Goal: Task Accomplishment & Management: Manage account settings

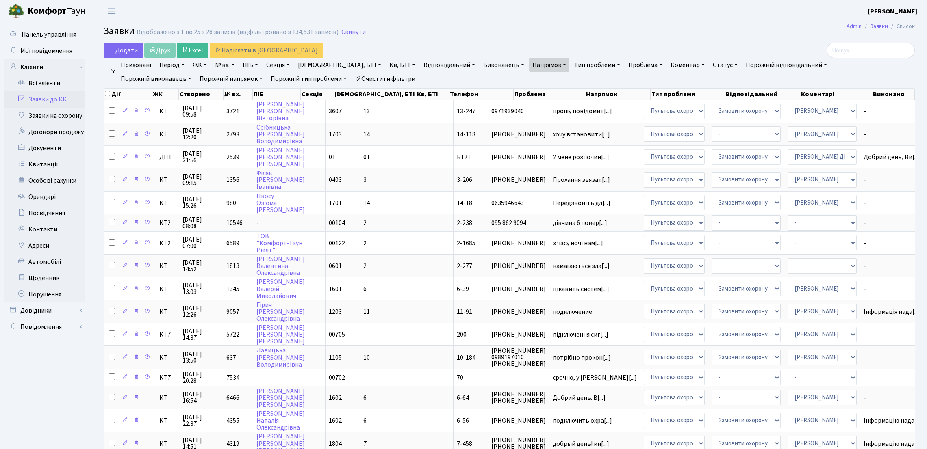
select select "25"
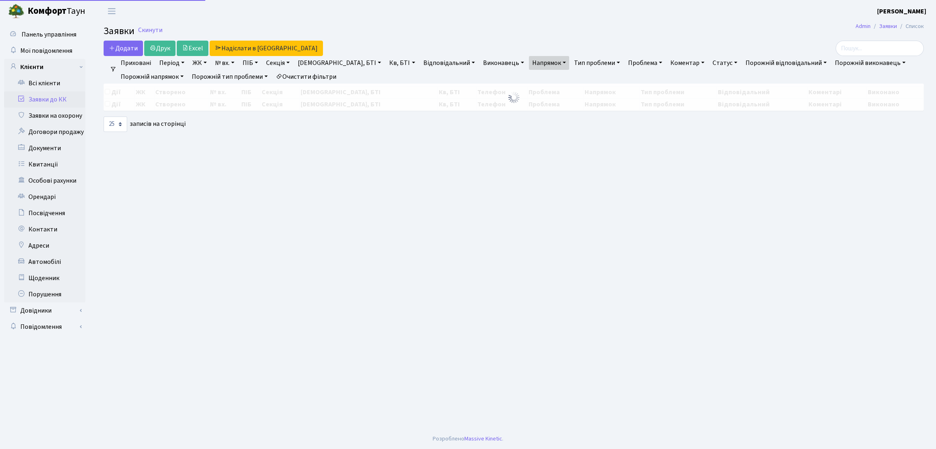
select select "25"
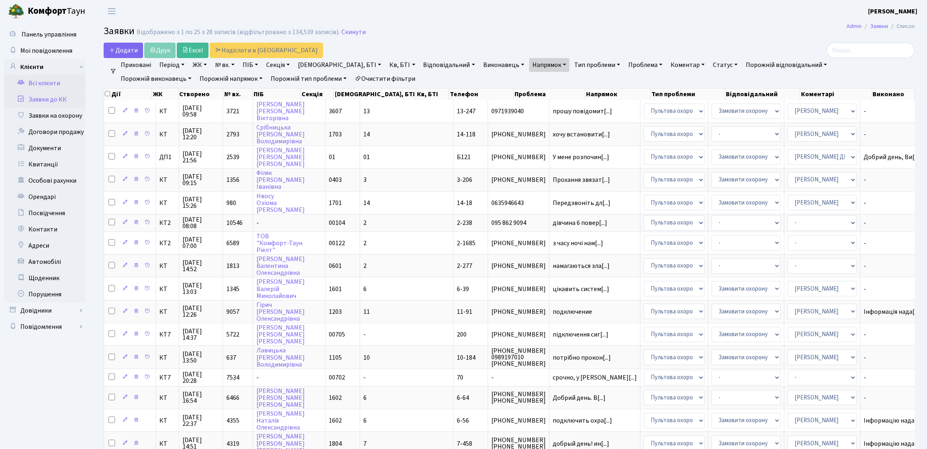
click at [54, 86] on link "Всі клієнти" at bounding box center [44, 83] width 81 height 16
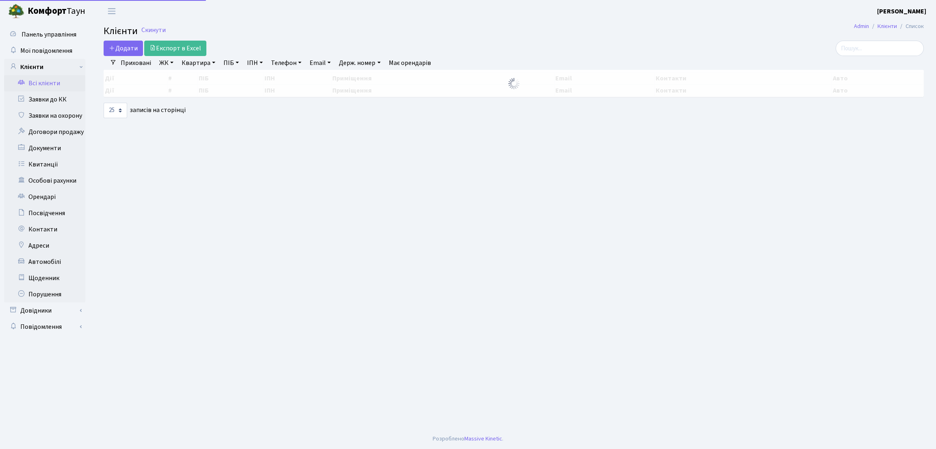
select select "25"
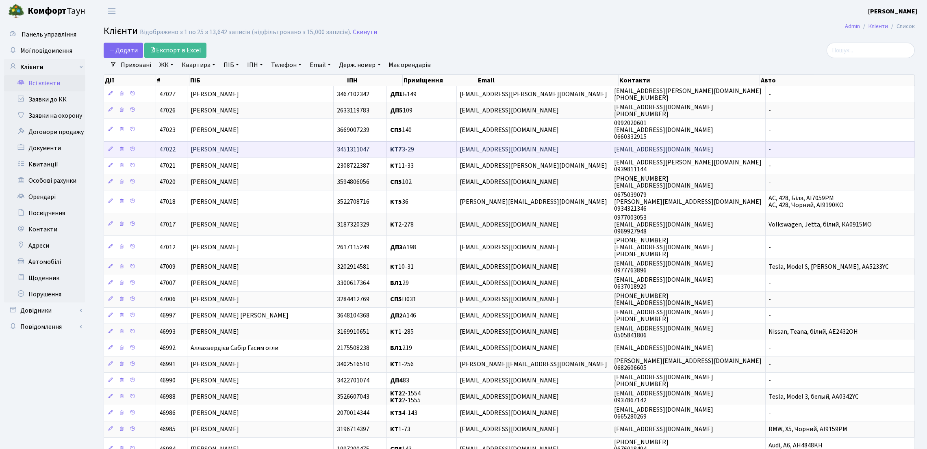
click at [239, 152] on span "[PERSON_NAME]" at bounding box center [215, 149] width 48 height 9
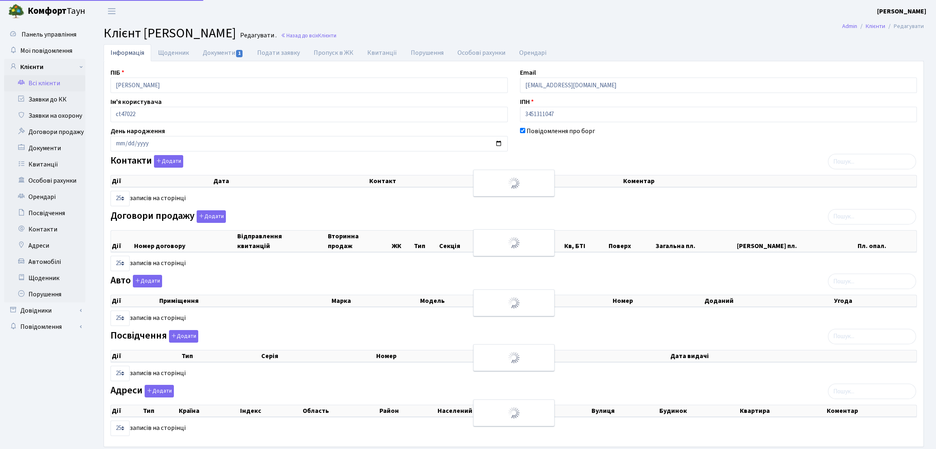
select select "25"
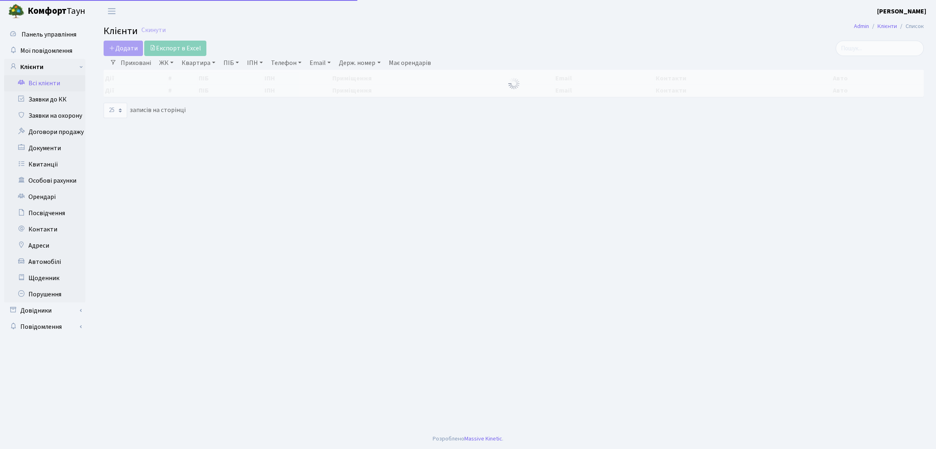
select select "25"
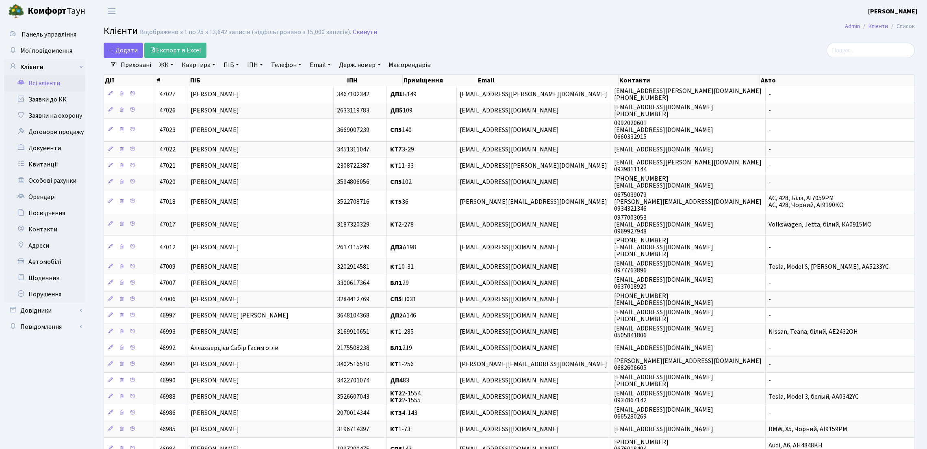
click at [210, 65] on link "Квартира" at bounding box center [198, 65] width 40 height 14
type input "428"
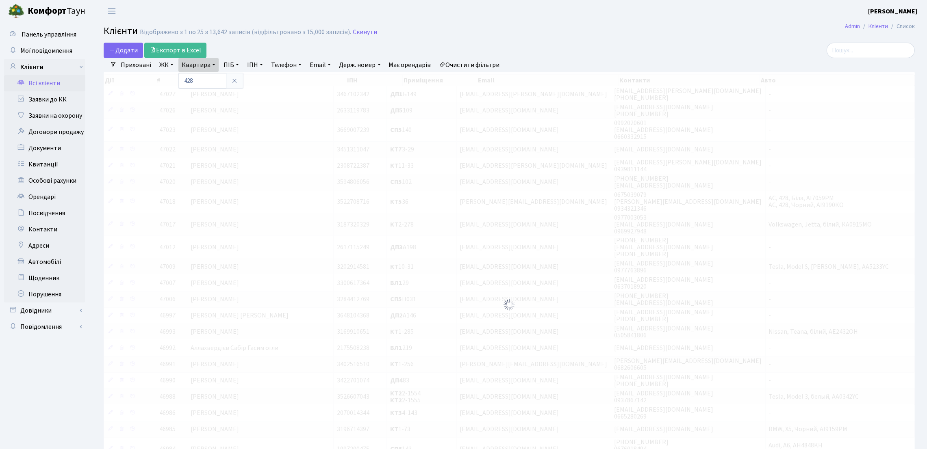
click at [164, 68] on link "ЖК" at bounding box center [166, 65] width 21 height 14
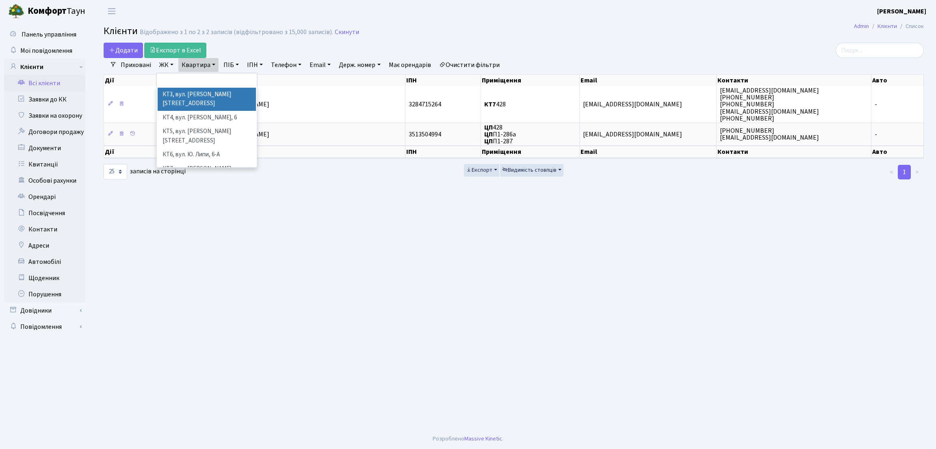
scroll to position [61, 0]
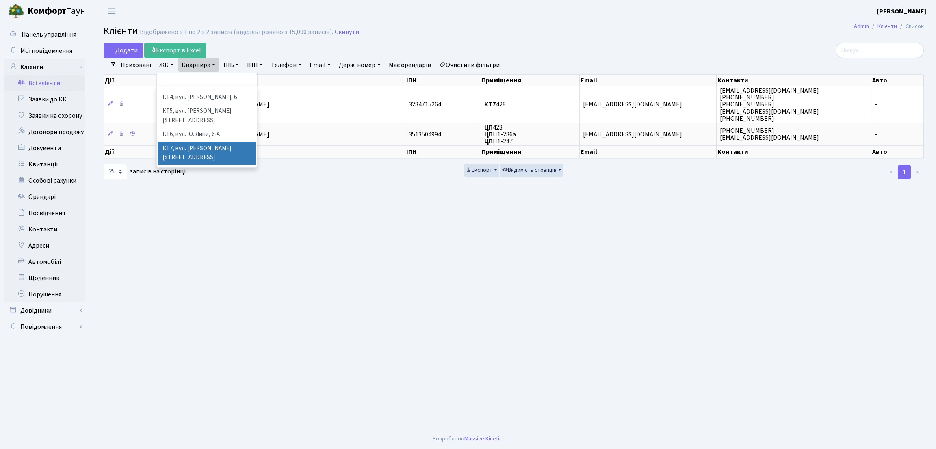
click at [186, 142] on li "КТ7, вул. Березнева, 12" at bounding box center [207, 153] width 98 height 23
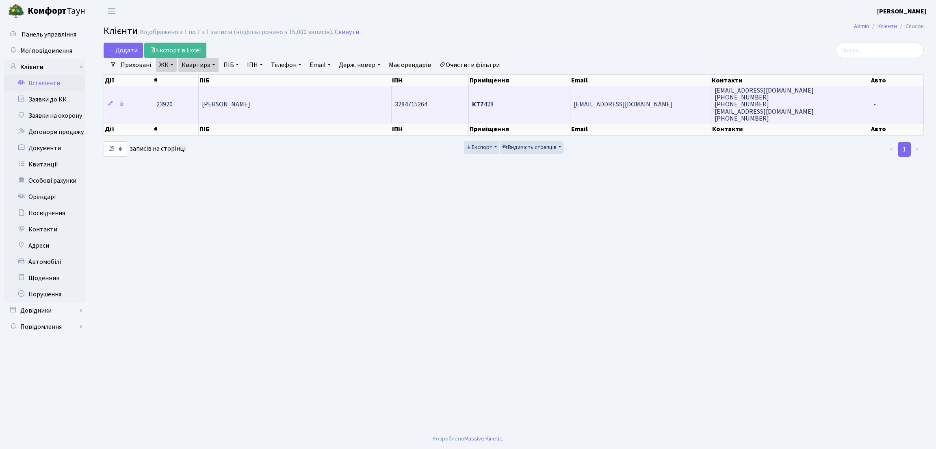
click at [250, 103] on span "[PERSON_NAME]" at bounding box center [226, 104] width 48 height 9
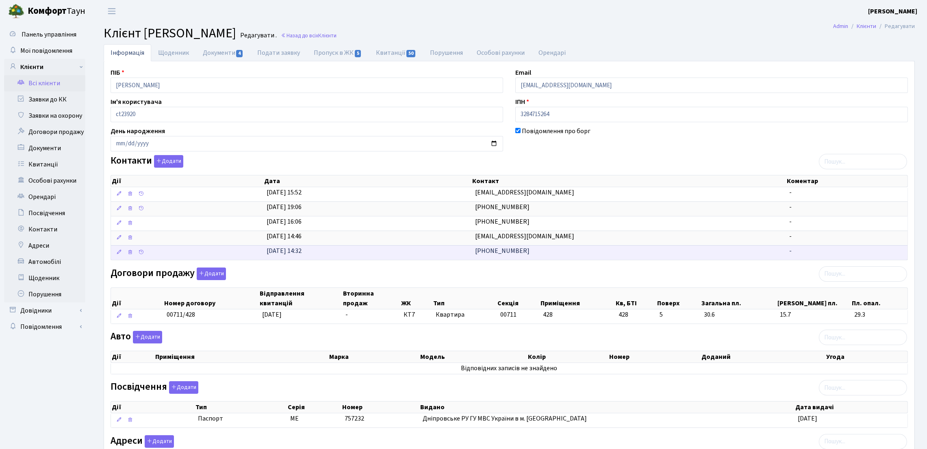
click at [544, 251] on td "[PHONE_NUMBER]" at bounding box center [629, 252] width 314 height 15
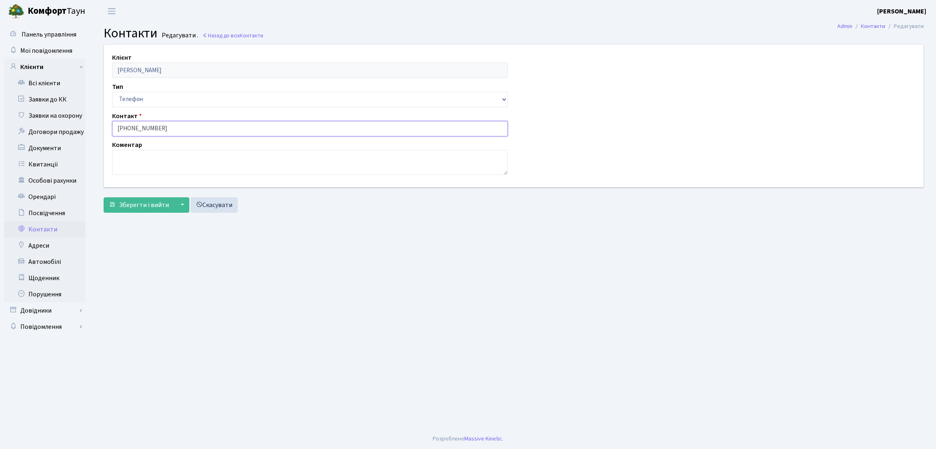
drag, startPoint x: 166, startPoint y: 127, endPoint x: 104, endPoint y: 126, distance: 62.6
click at [104, 126] on div "Клієнт Постоєнко Анастасія Вікторівна Тип Email Телефон Контакт +380636279723 К…" at bounding box center [514, 116] width 832 height 142
drag, startPoint x: 122, startPoint y: 264, endPoint x: 74, endPoint y: 130, distance: 142.4
click at [122, 264] on main "Admin Контакти Редагувати Контакти Редагувати . Назад до всіх Контакти Клієнт П…" at bounding box center [513, 225] width 845 height 407
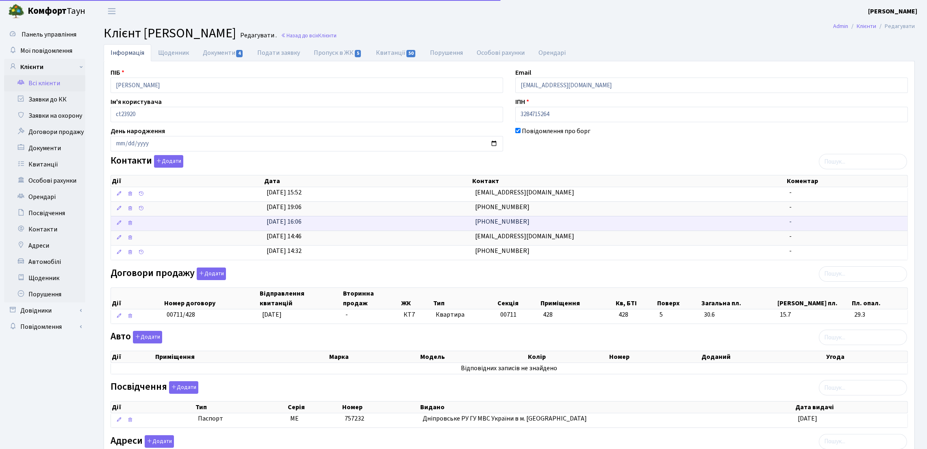
click at [443, 219] on td "15.11.2021, 16:06" at bounding box center [367, 223] width 208 height 15
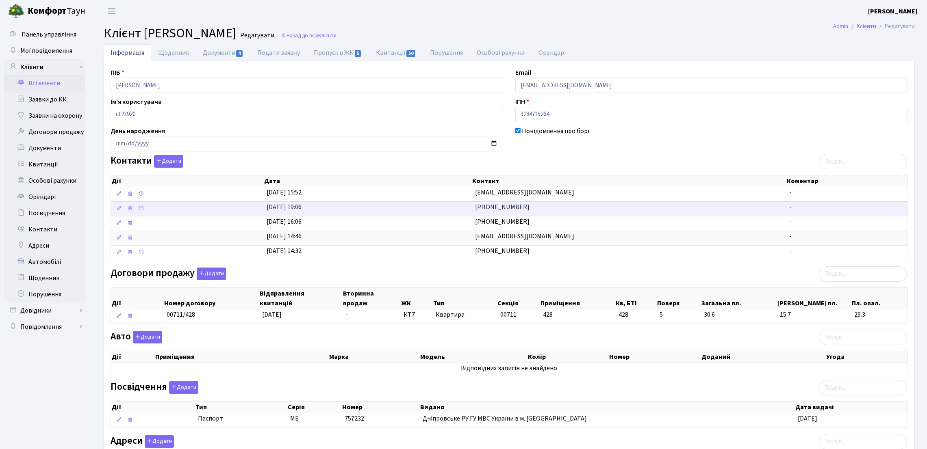
click at [460, 202] on td "[DATE] 19:06" at bounding box center [367, 209] width 208 height 15
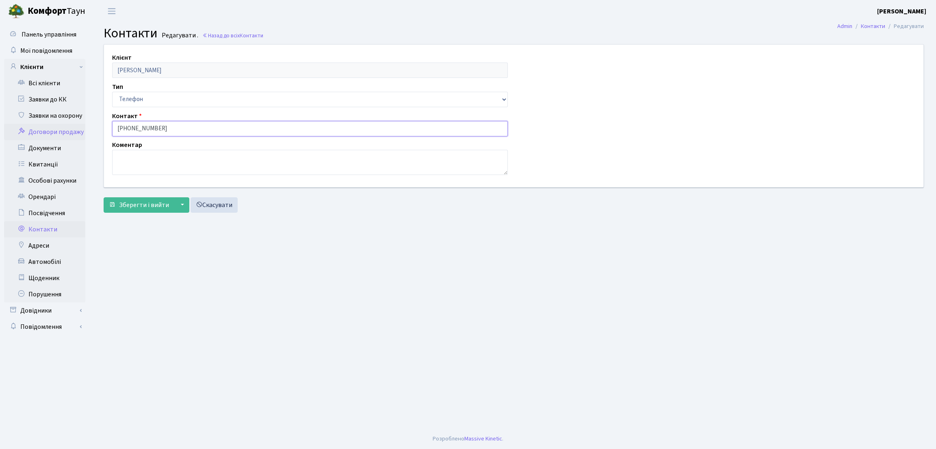
drag, startPoint x: 184, startPoint y: 132, endPoint x: 63, endPoint y: 134, distance: 121.9
click at [63, 134] on div "Панель управління Мої повідомлення Клієнти Всі клієнти Заявки до КК" at bounding box center [468, 225] width 936 height 407
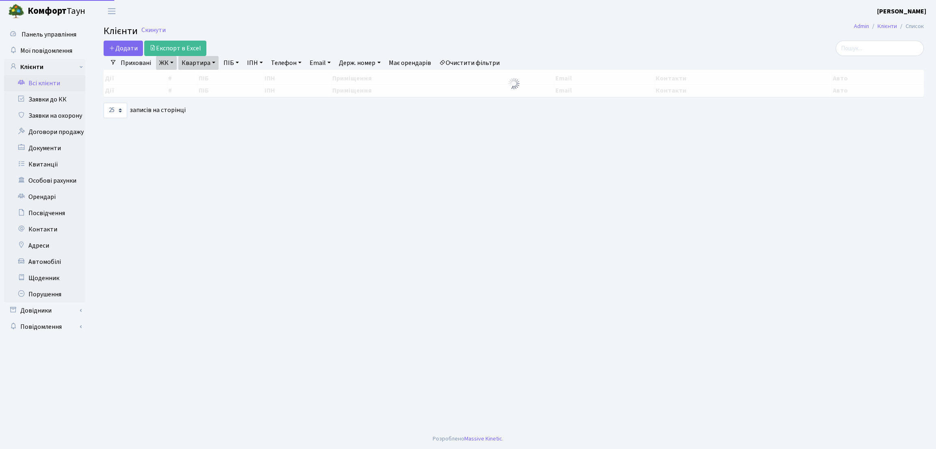
select select "25"
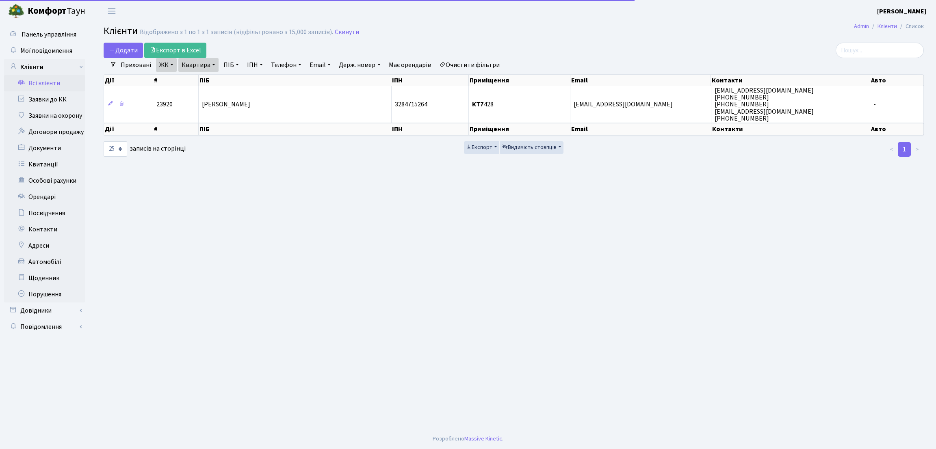
click at [201, 59] on link "Квартира" at bounding box center [198, 65] width 40 height 14
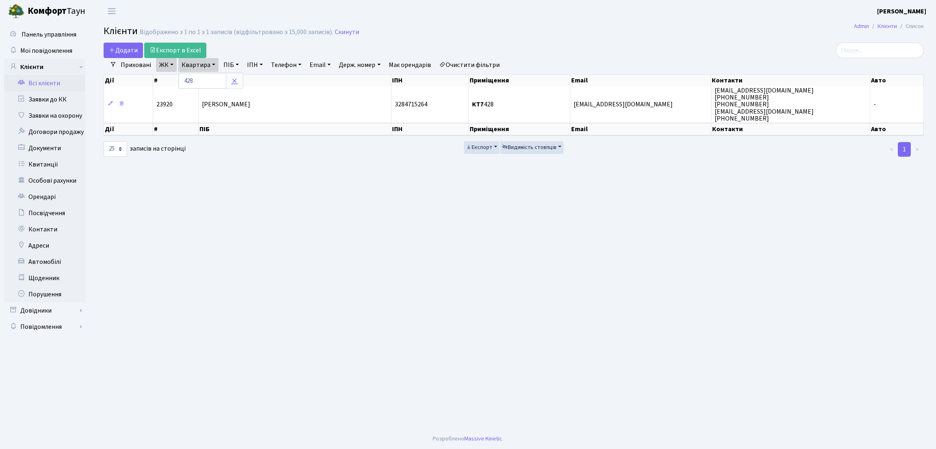
click at [233, 83] on icon at bounding box center [234, 81] width 7 height 7
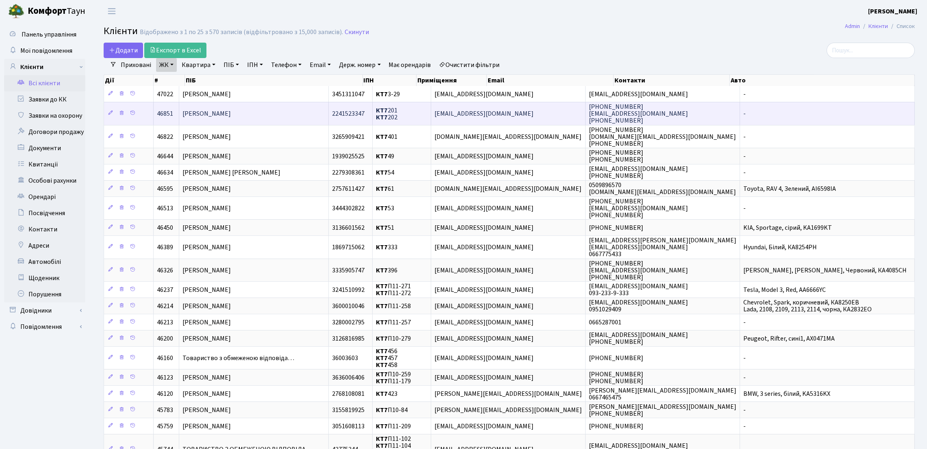
click at [287, 115] on td "[PERSON_NAME]" at bounding box center [254, 113] width 150 height 23
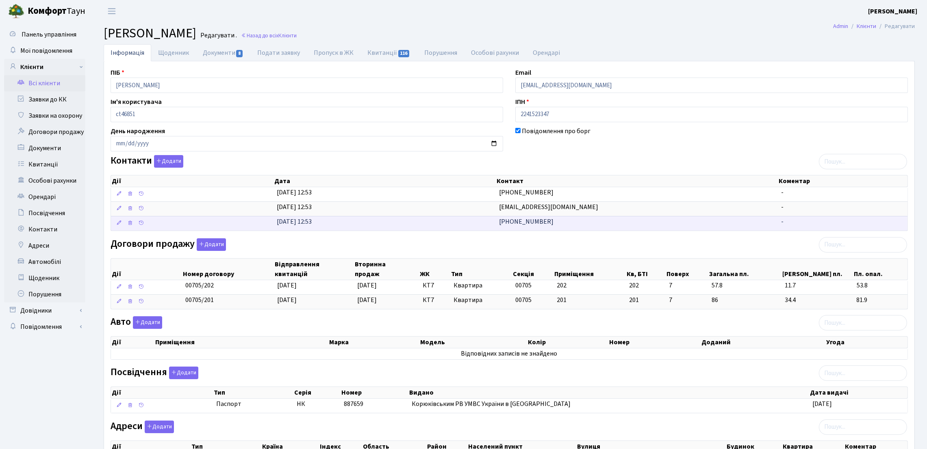
click at [496, 225] on td "+380681309950" at bounding box center [637, 223] width 282 height 15
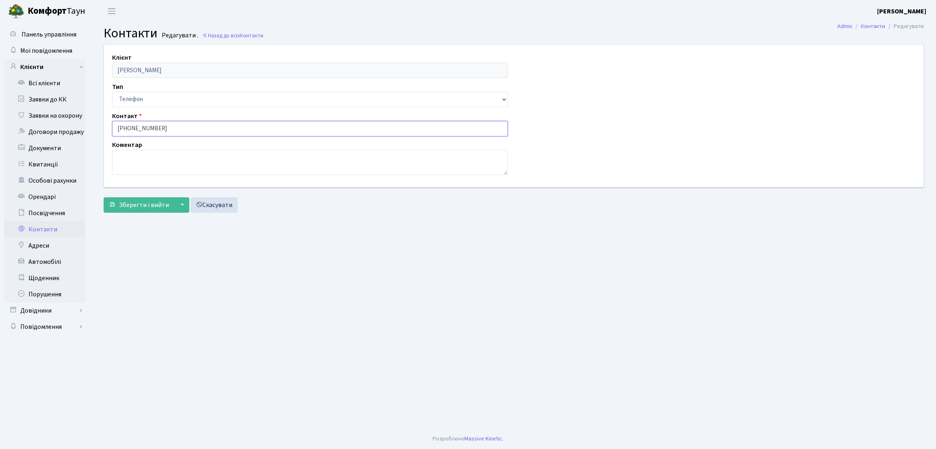
drag, startPoint x: 175, startPoint y: 129, endPoint x: 97, endPoint y: 130, distance: 77.6
click at [98, 131] on div "Клієнт Демченко Марія Іванівна Тип Email Телефон Контакт +380681309950 Коментар…" at bounding box center [514, 130] width 832 height 172
drag, startPoint x: 130, startPoint y: 130, endPoint x: 477, endPoint y: 301, distance: 385.9
click at [477, 302] on main "Admin Контакти Редагувати Контакти Редагувати . Назад до всіх Контакти Клієнт Д…" at bounding box center [513, 225] width 845 height 407
drag, startPoint x: 199, startPoint y: 329, endPoint x: 185, endPoint y: 309, distance: 24.5
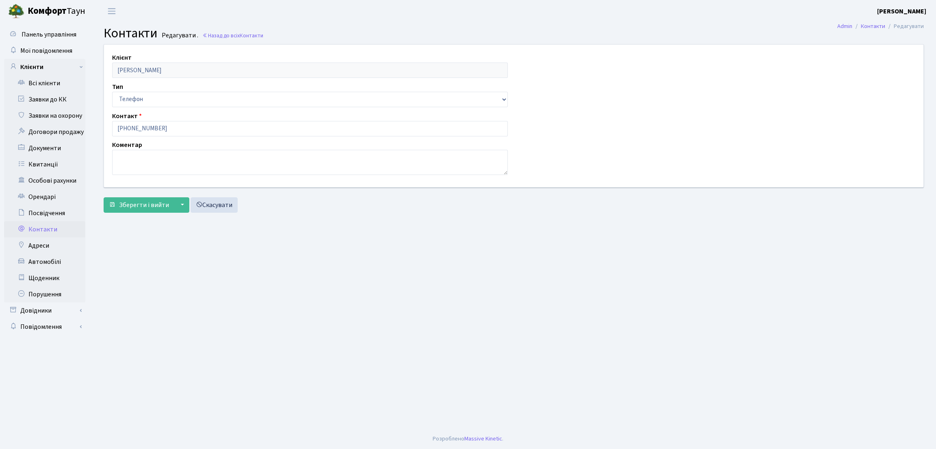
click at [196, 326] on main "Admin Контакти Редагувати Контакти Редагувати . Назад до всіх Контакти Клієнт Д…" at bounding box center [513, 225] width 845 height 407
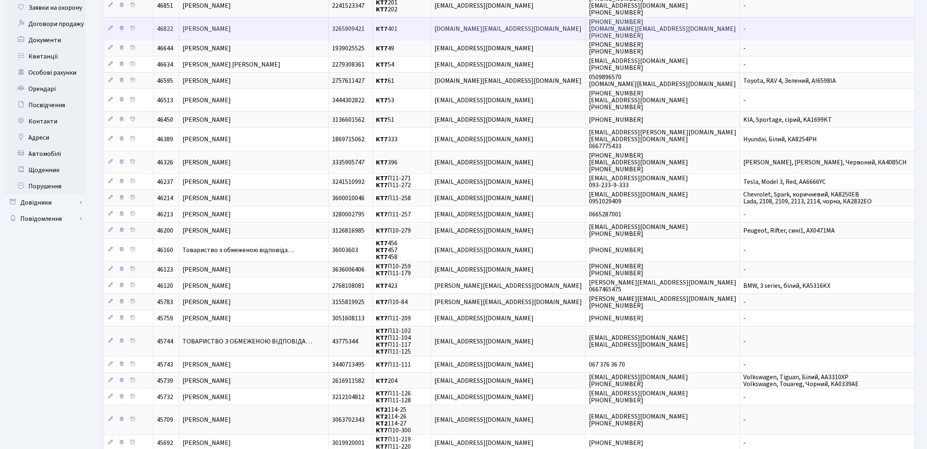
scroll to position [172, 0]
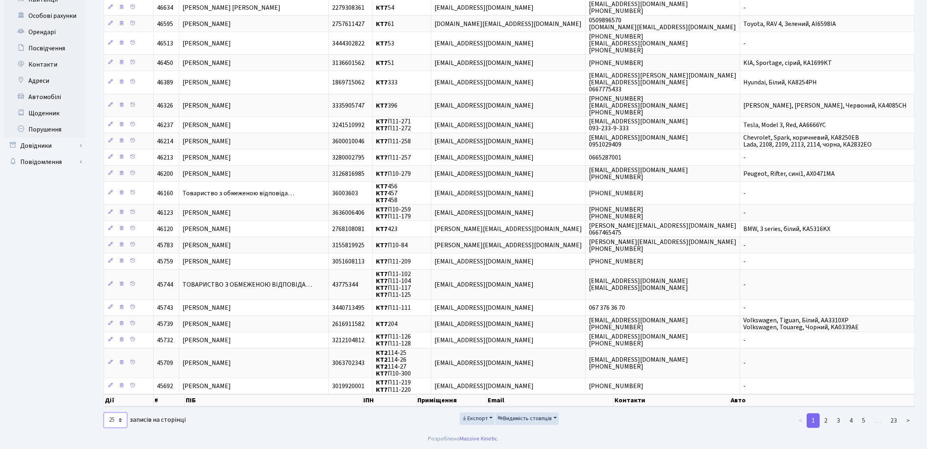
click at [124, 418] on select "10 25 50 100 250 500 1,000" at bounding box center [116, 420] width 24 height 15
select select "100"
click at [104, 413] on select "10 25 50 100 250 500 1,000" at bounding box center [116, 420] width 24 height 15
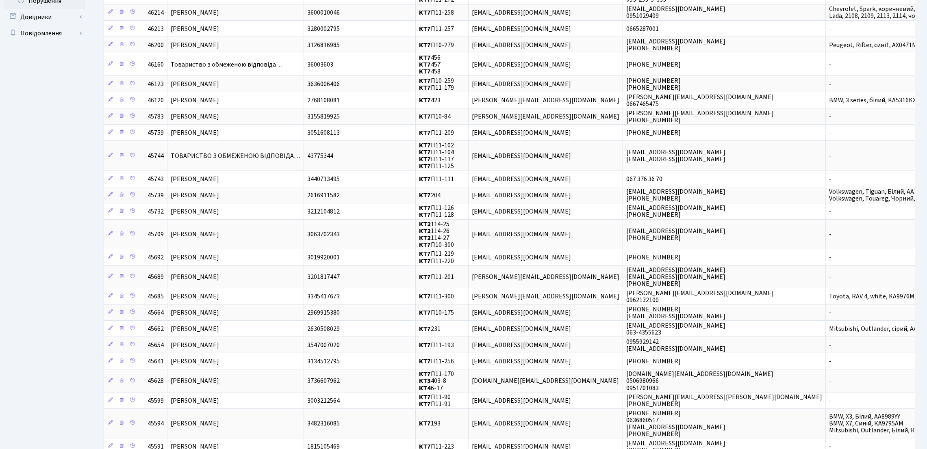
scroll to position [50, 0]
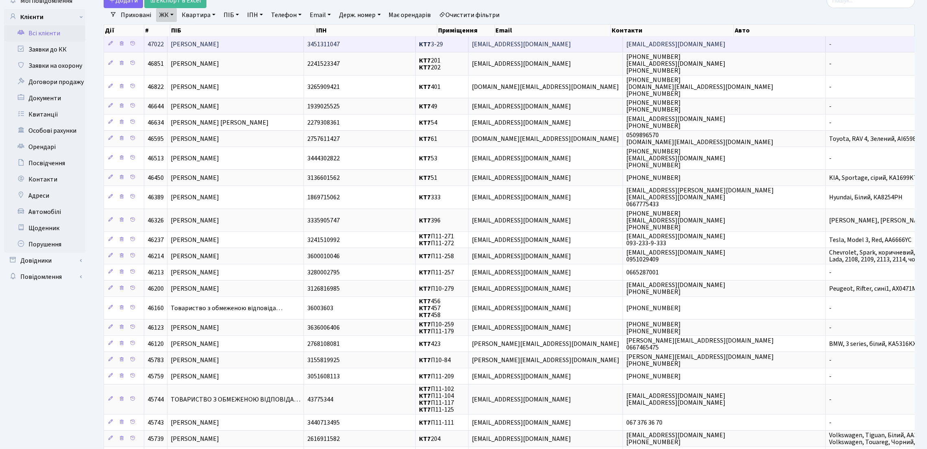
click at [237, 38] on td "[PERSON_NAME]" at bounding box center [235, 44] width 137 height 16
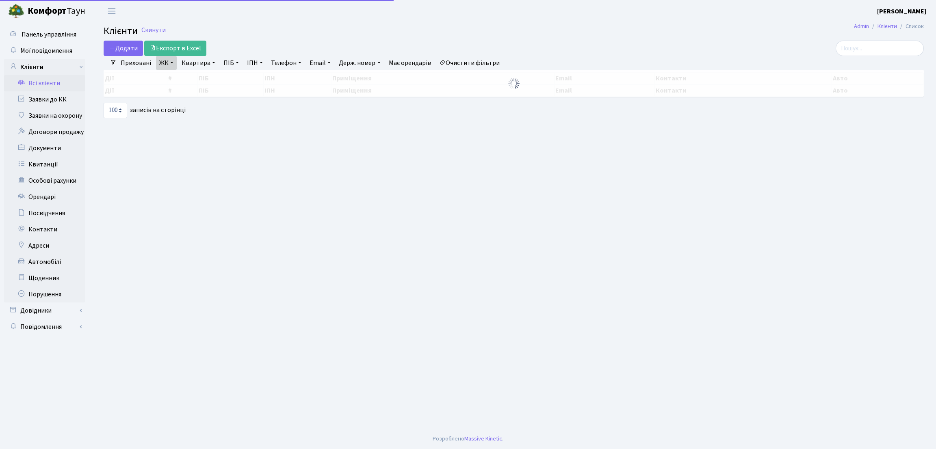
select select "100"
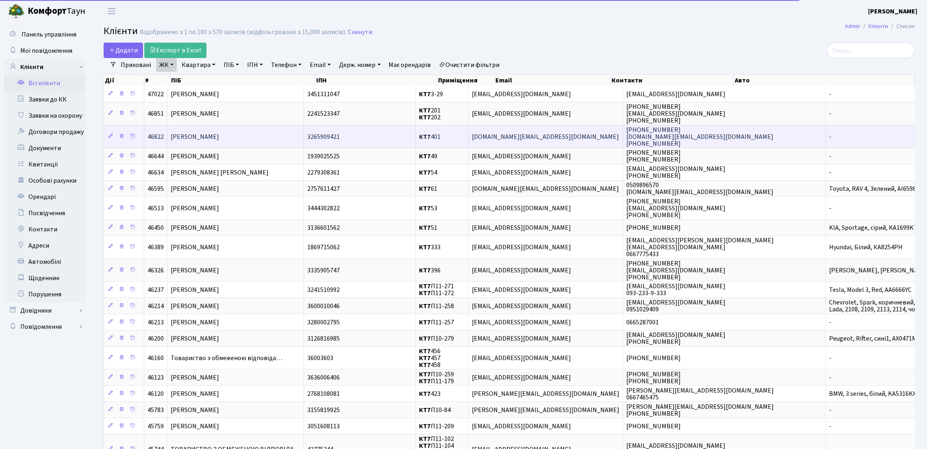
click at [219, 138] on span "Дубровська Євгенія Муратівна" at bounding box center [195, 136] width 48 height 9
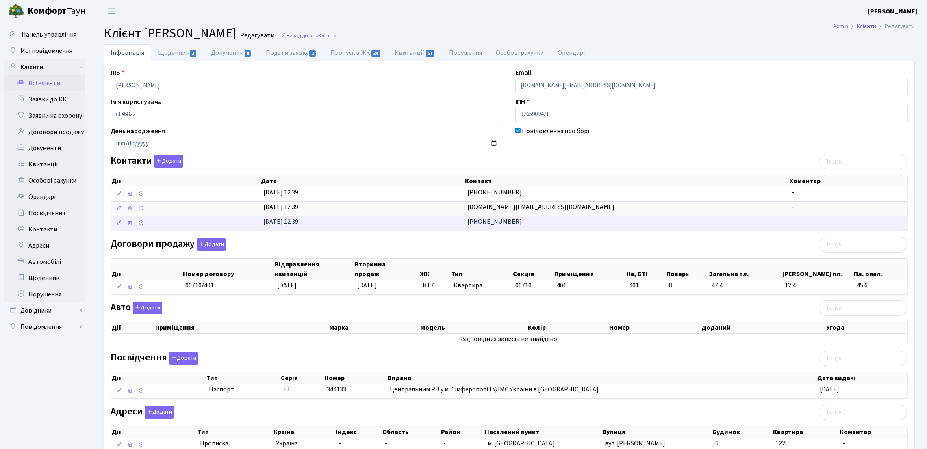
click at [477, 222] on span "+380990562806" at bounding box center [494, 221] width 54 height 9
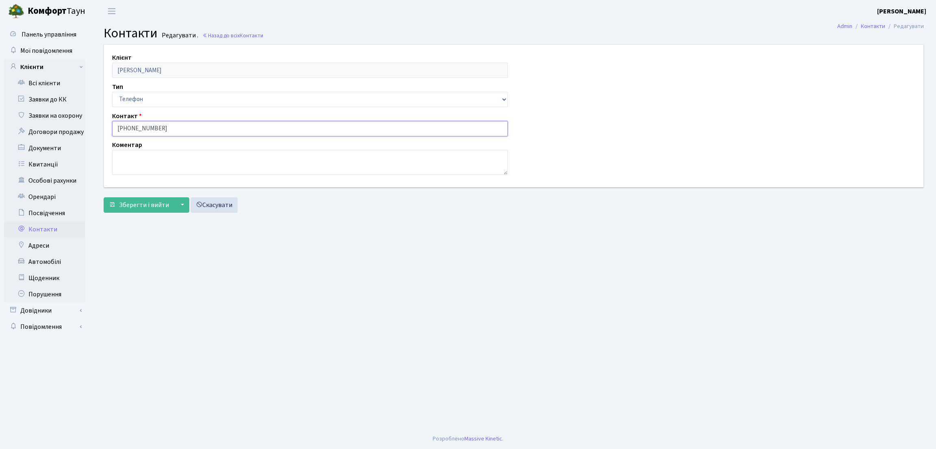
drag, startPoint x: 182, startPoint y: 128, endPoint x: 97, endPoint y: 123, distance: 85.4
click at [96, 123] on div "Клієнт [PERSON_NAME] Тип Email Телефон Контакт [PHONE_NUMBER] Коментар [] Збере…" at bounding box center [513, 130] width 845 height 172
click at [198, 244] on main "Admin Контакти Редагувати Контакти Редагувати . Назад до всіх Контакти Клієнт […" at bounding box center [513, 225] width 845 height 407
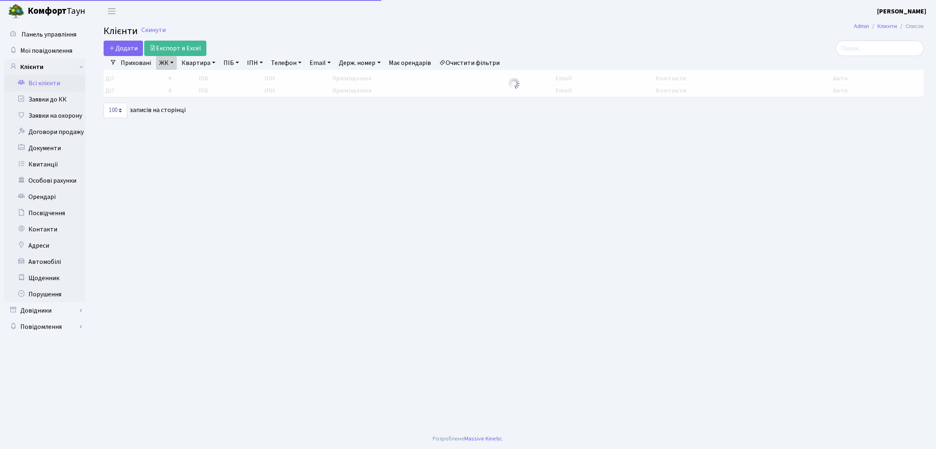
select select "100"
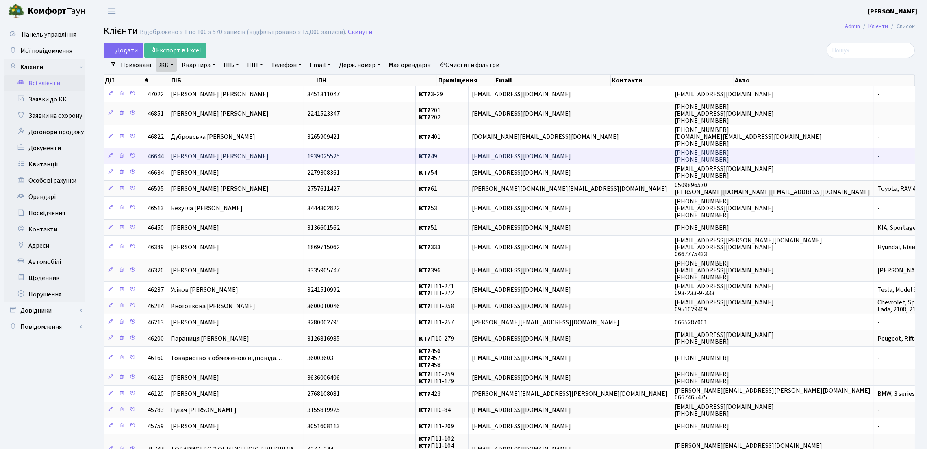
click at [286, 159] on td "Сарнавська Ольга Михайлівна" at bounding box center [235, 156] width 137 height 16
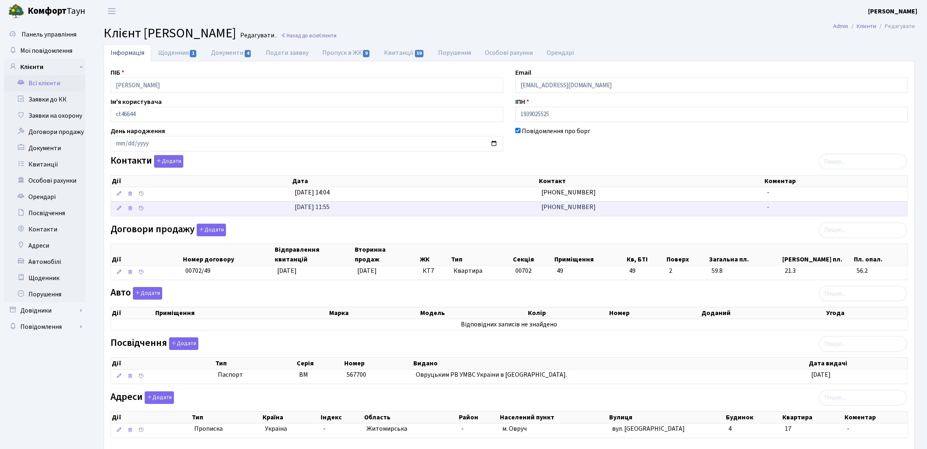
click at [537, 208] on td "15.07.2025, 11:55" at bounding box center [414, 209] width 247 height 15
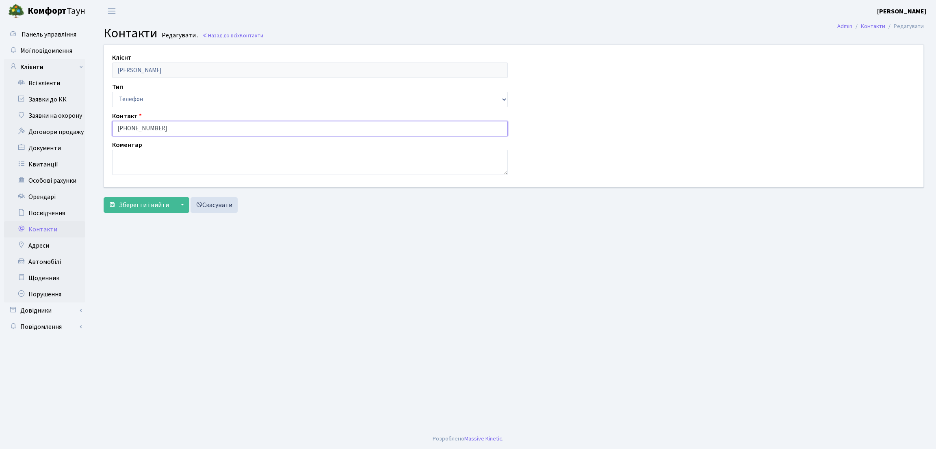
drag, startPoint x: 169, startPoint y: 127, endPoint x: 98, endPoint y: 122, distance: 70.5
click at [95, 123] on div "Клієнт [PERSON_NAME] Тип Email Телефон Контакт [PHONE_NUMBER] Коментар [] Збере…" at bounding box center [513, 130] width 845 height 172
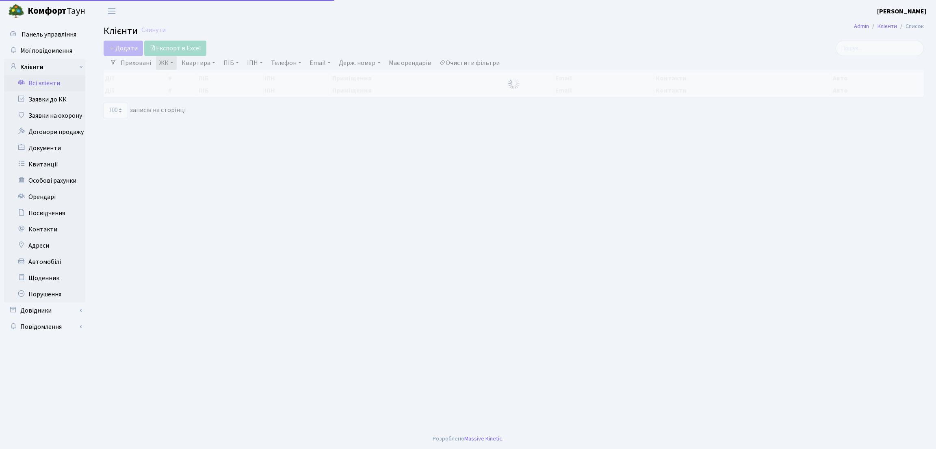
select select "100"
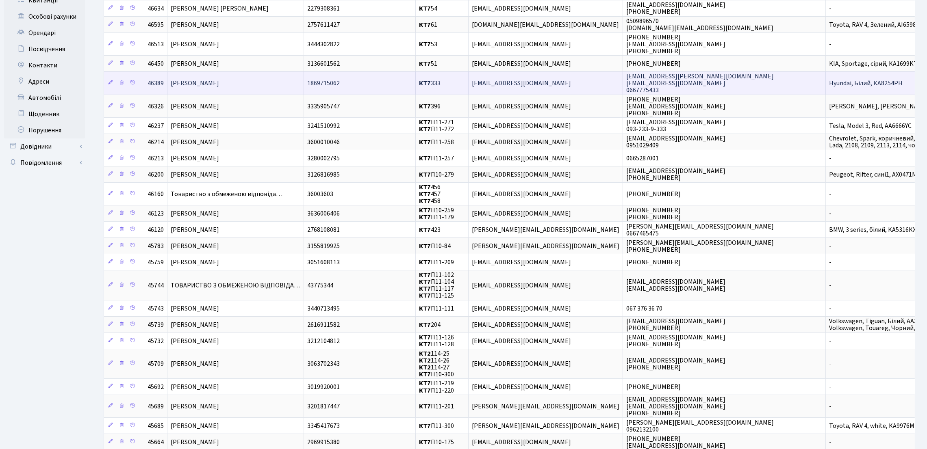
scroll to position [182, 0]
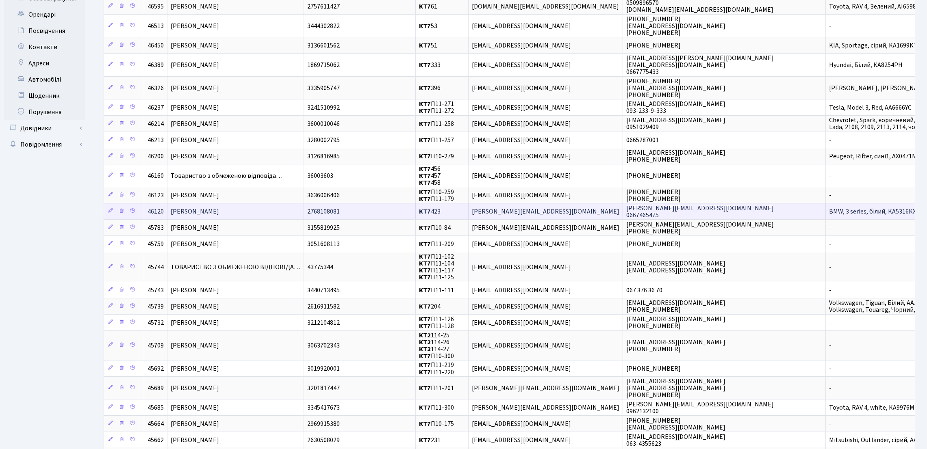
click at [289, 219] on td "[PERSON_NAME]" at bounding box center [235, 211] width 137 height 16
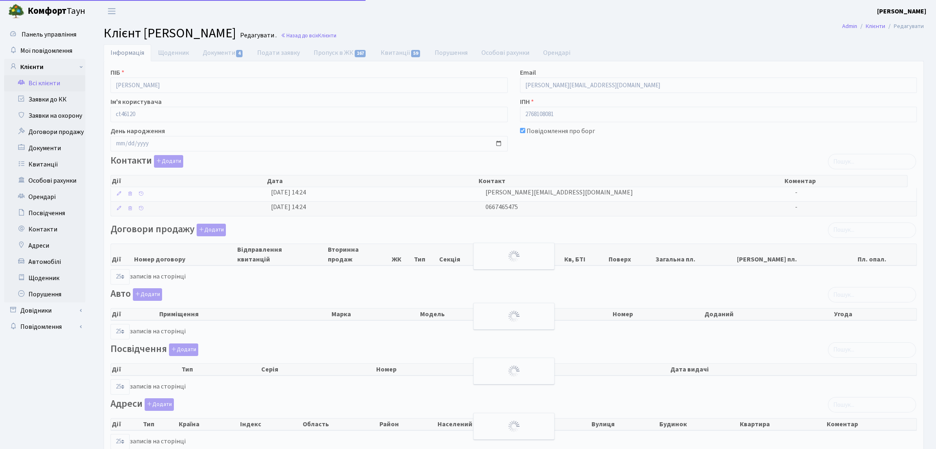
select select "25"
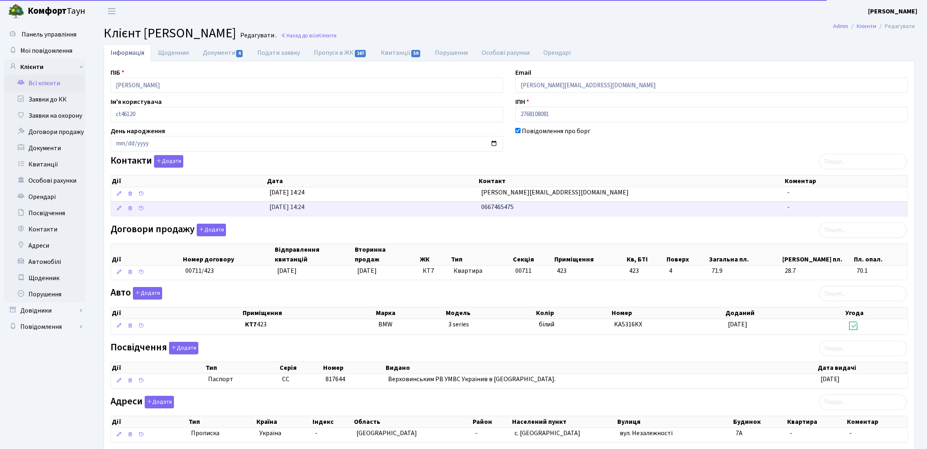
click at [509, 207] on span "0667465475" at bounding box center [497, 207] width 33 height 9
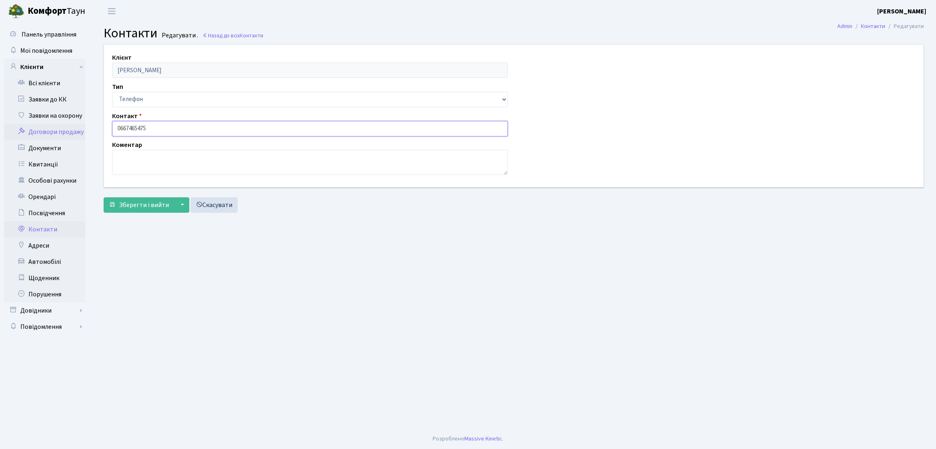
drag, startPoint x: 170, startPoint y: 130, endPoint x: 85, endPoint y: 130, distance: 85.7
click at [85, 130] on div "Панель управління Мої повідомлення Клієнти Всі клієнти Заявки до КК" at bounding box center [468, 225] width 936 height 407
click at [160, 278] on main "Admin Контакти Редагувати Контакти Редагувати . Назад до всіх Контакти Клієнт Г…" at bounding box center [513, 225] width 845 height 407
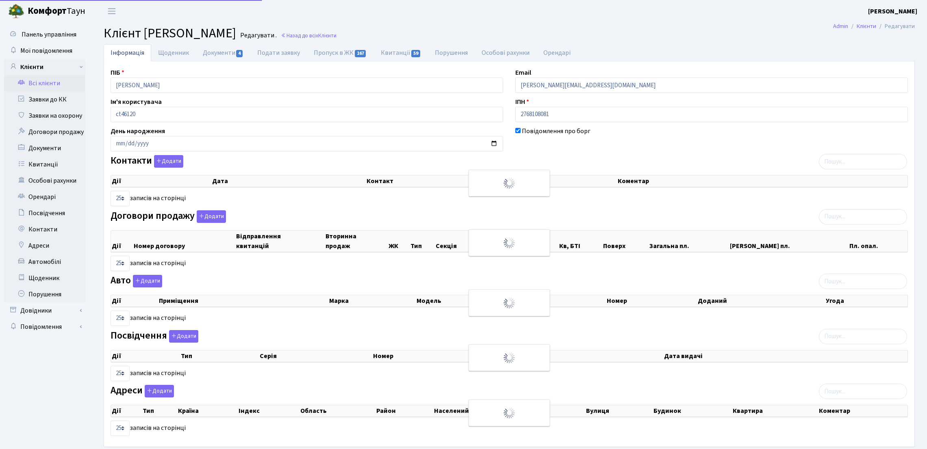
select select "25"
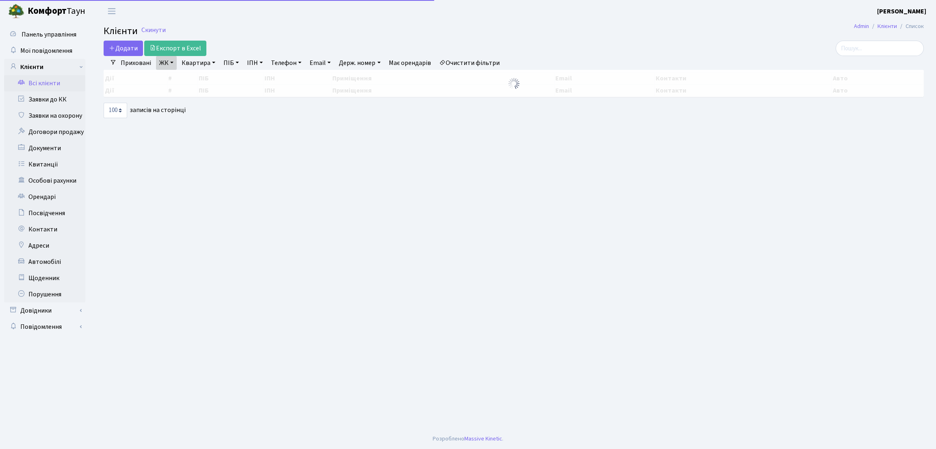
select select "100"
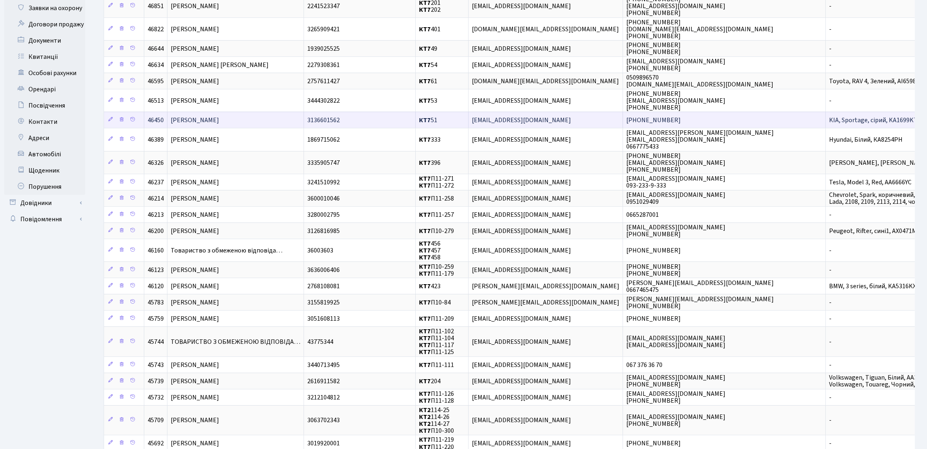
scroll to position [122, 0]
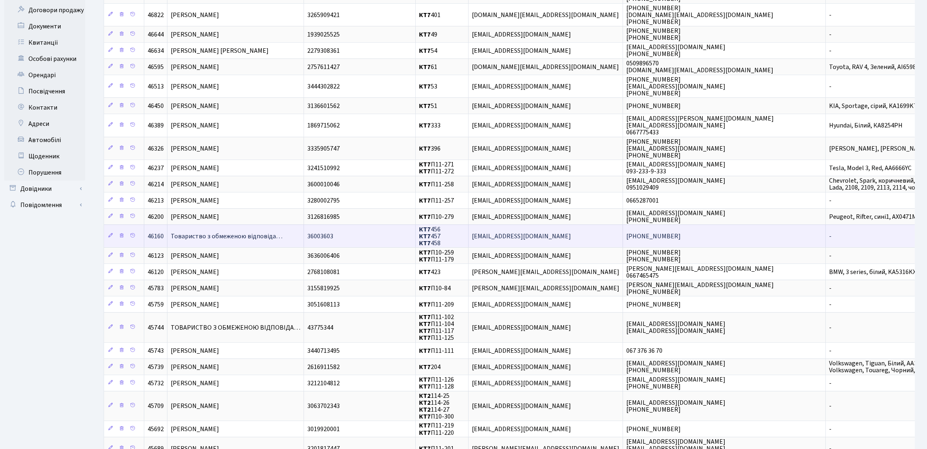
click at [222, 241] on span "Товариство з обмеженою відповіда…" at bounding box center [227, 236] width 112 height 9
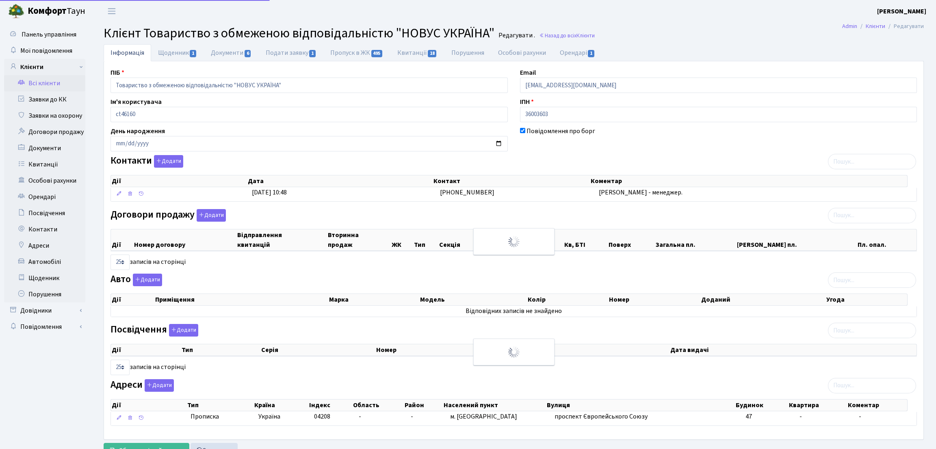
select select "25"
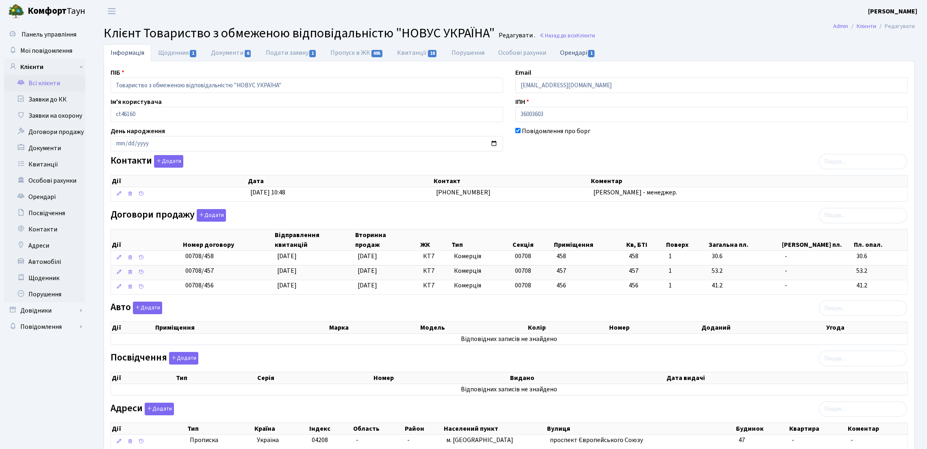
click at [585, 54] on link "Орендарі 1" at bounding box center [577, 52] width 49 height 17
select select "25"
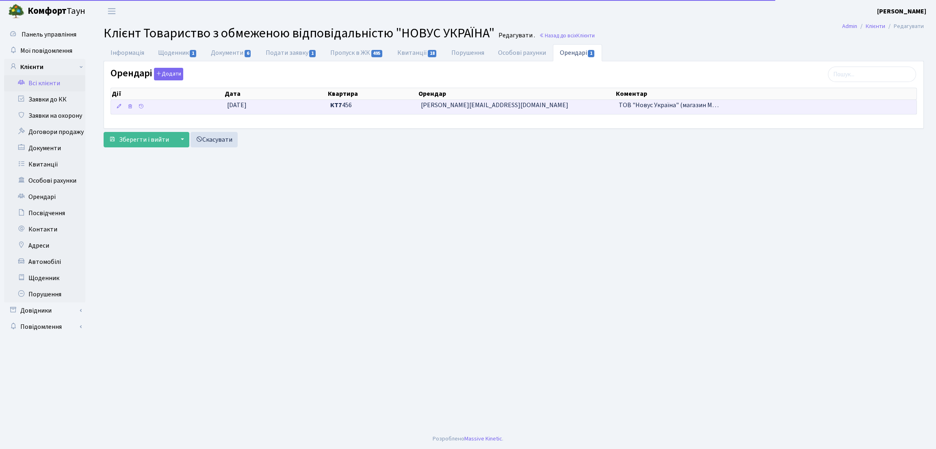
click at [480, 106] on span "dmitriy.lata@novus.ua" at bounding box center [516, 105] width 191 height 9
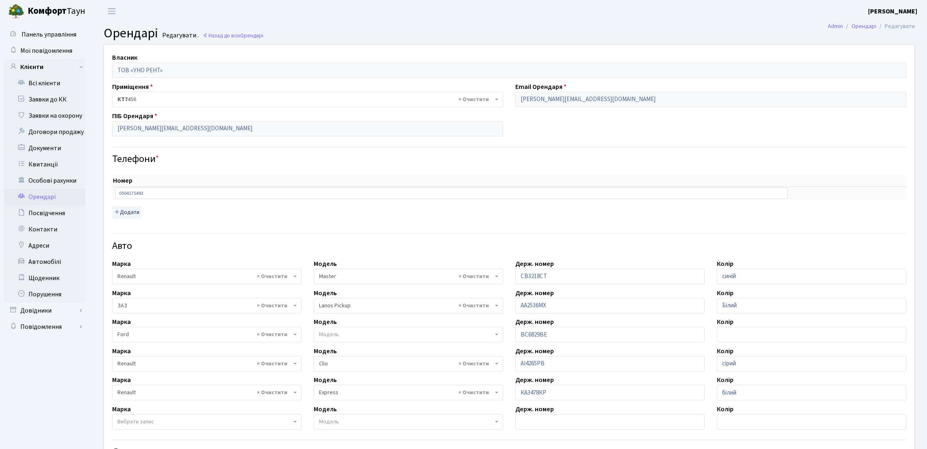
select select "2019"
select select "2865"
select select "1994"
select select "2800"
drag, startPoint x: 169, startPoint y: 194, endPoint x: 113, endPoint y: 189, distance: 56.3
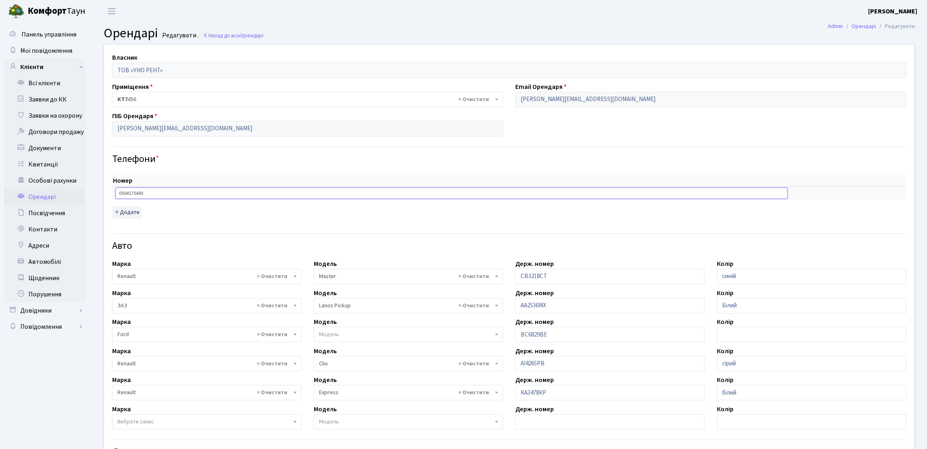
click at [113, 189] on td "0504175493" at bounding box center [451, 192] width 678 height 13
click at [197, 239] on div "Авто" at bounding box center [509, 241] width 806 height 28
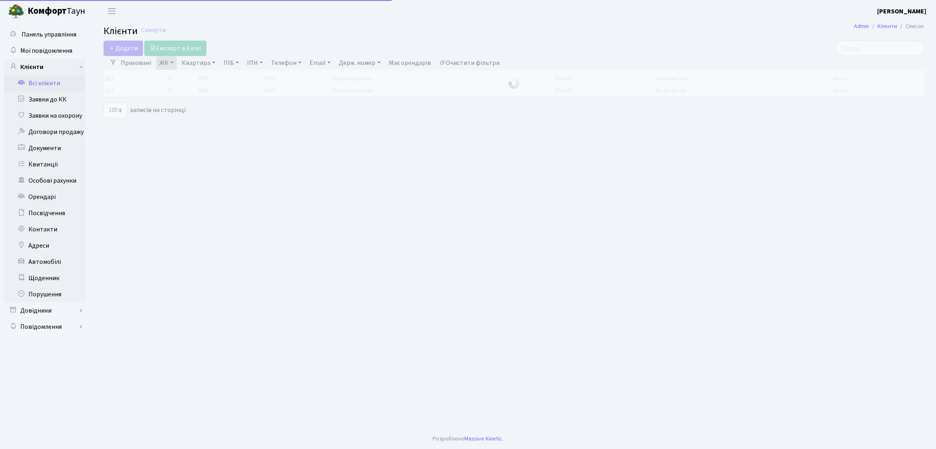
select select "100"
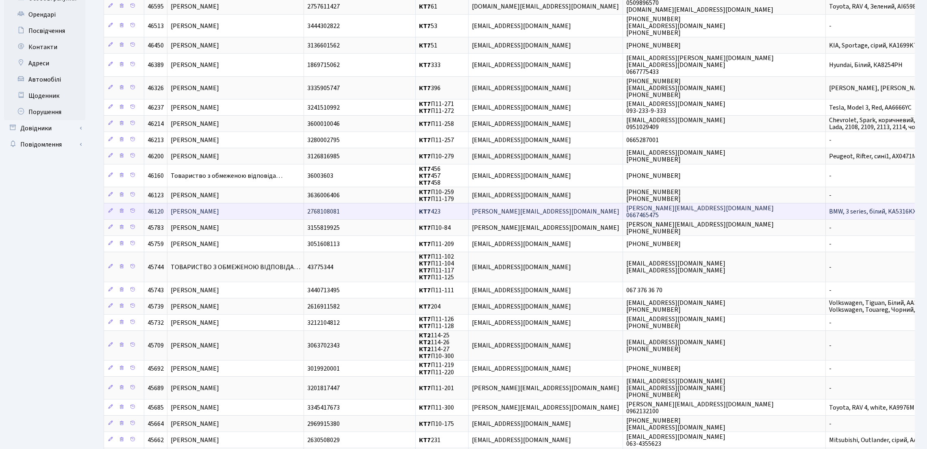
scroll to position [244, 0]
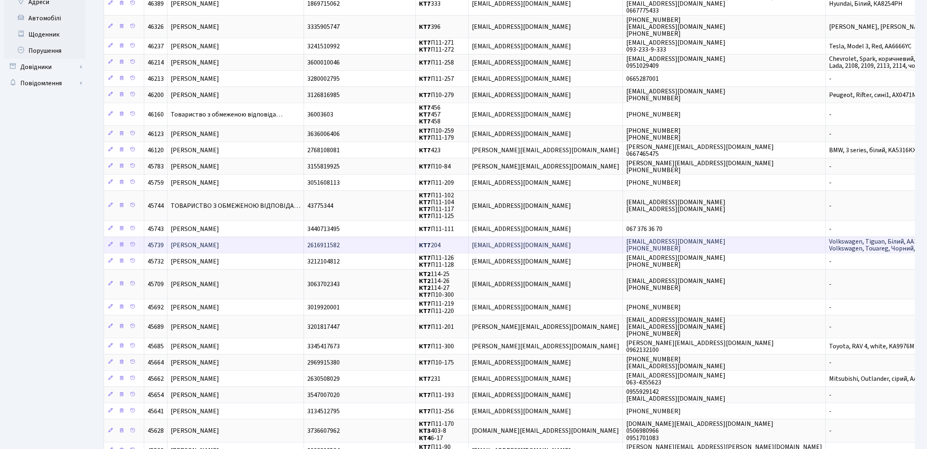
click at [259, 249] on td "[PERSON_NAME]" at bounding box center [235, 245] width 137 height 16
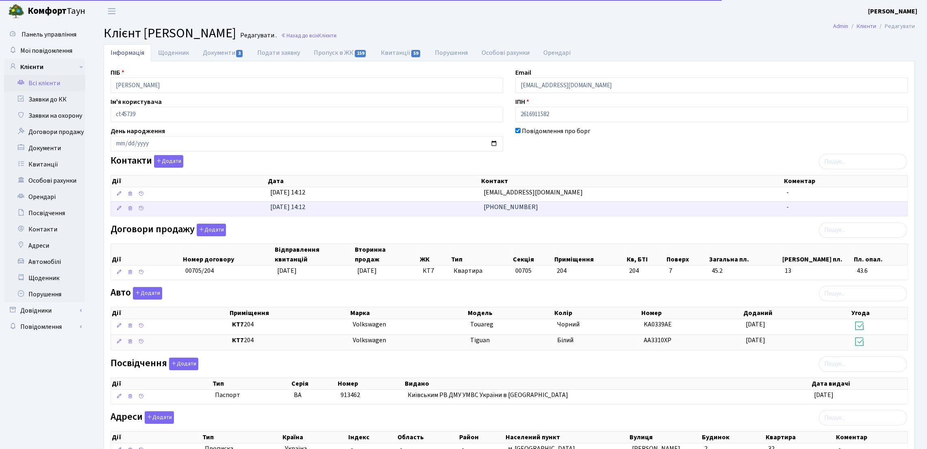
click at [507, 210] on span "[PHONE_NUMBER]" at bounding box center [510, 207] width 54 height 9
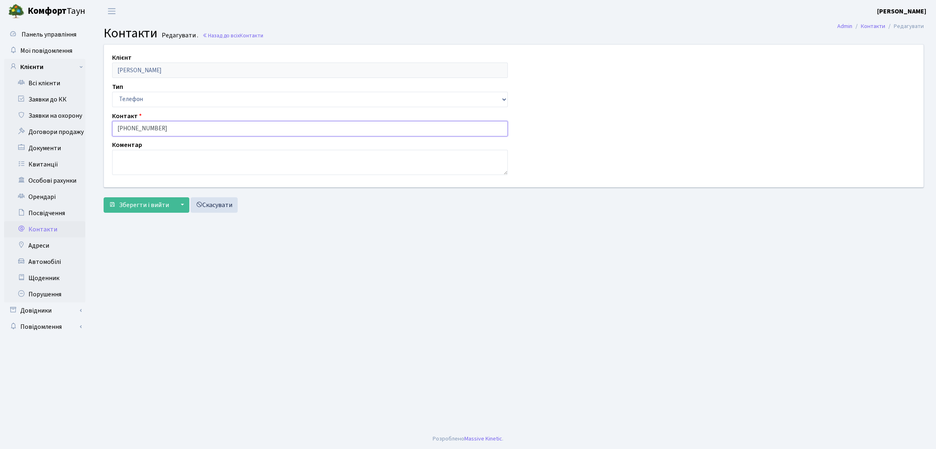
drag, startPoint x: 205, startPoint y: 130, endPoint x: 102, endPoint y: 119, distance: 104.2
click at [102, 119] on div "Клієнт Кацан Тетяна Вікторівна Тип Email Телефон Контакт 050-410-55-70 Коментар" at bounding box center [514, 116] width 832 height 142
drag, startPoint x: 182, startPoint y: 265, endPoint x: 164, endPoint y: 169, distance: 98.0
click at [182, 265] on main "Admin Контакти Редагувати Контакти Редагувати . Назад до всіх Контакти Клієнт К…" at bounding box center [513, 225] width 845 height 407
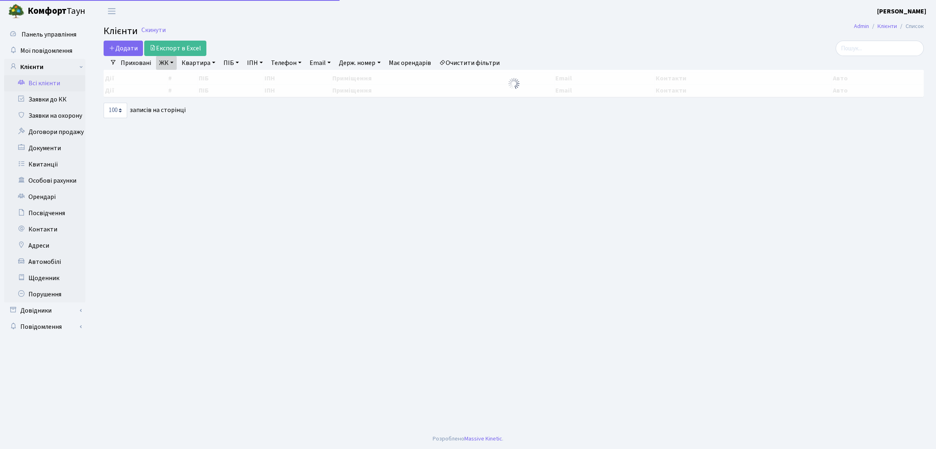
select select "100"
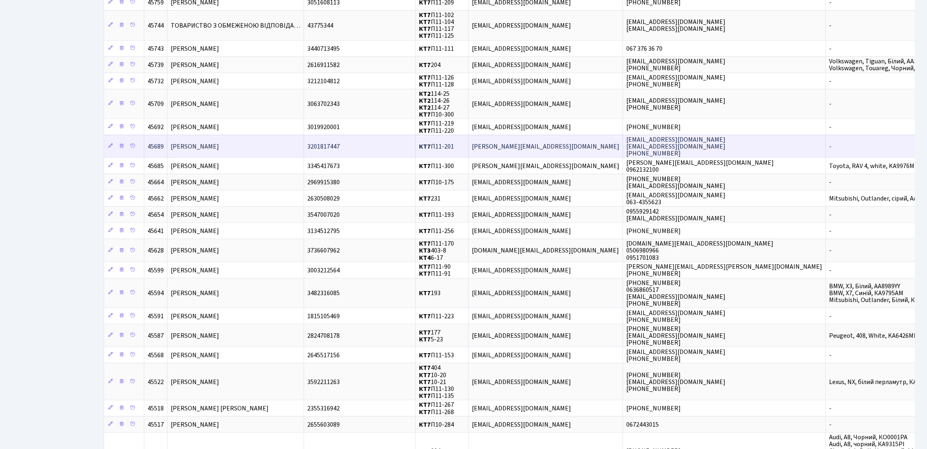
scroll to position [427, 0]
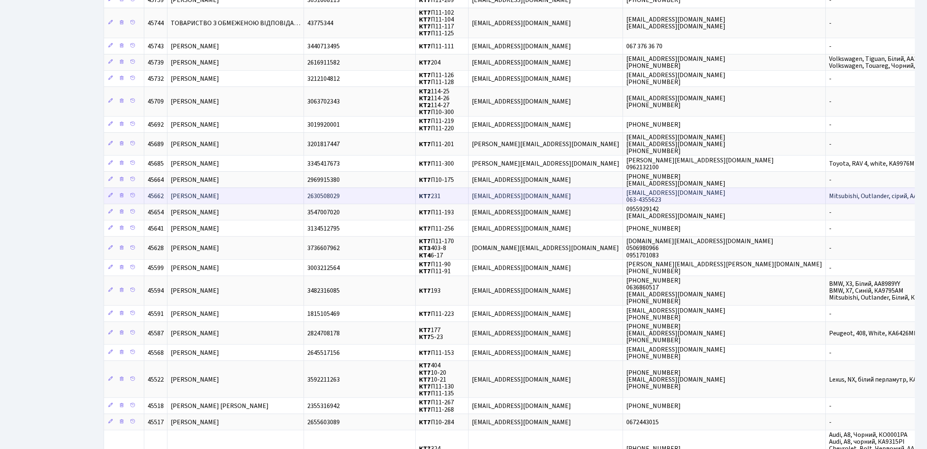
click at [274, 204] on td "[PERSON_NAME]" at bounding box center [235, 196] width 137 height 16
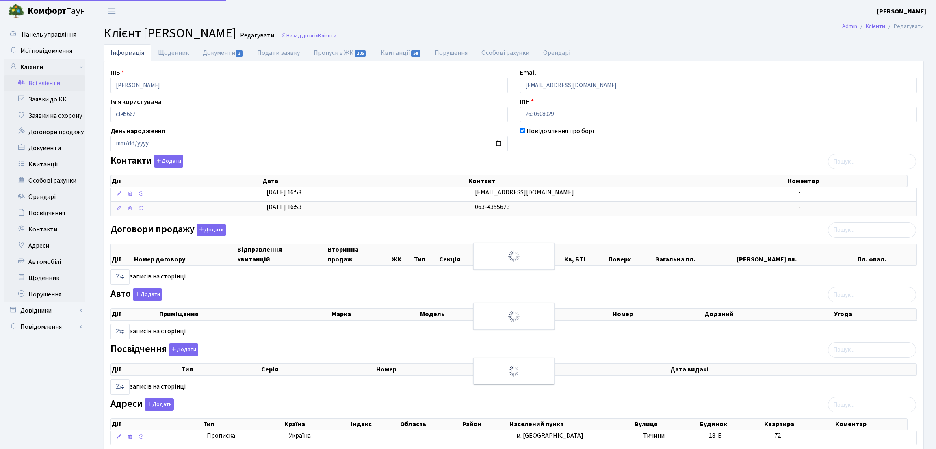
select select "25"
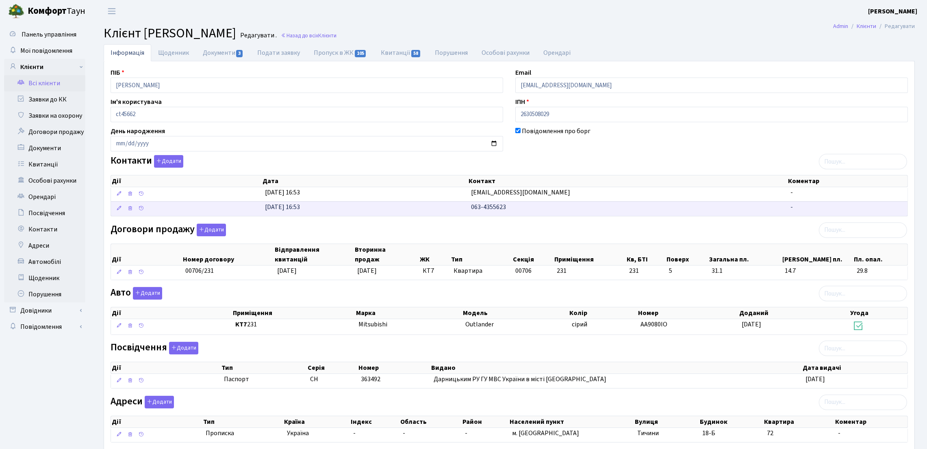
click at [487, 210] on span "063-4355623" at bounding box center [488, 207] width 35 height 9
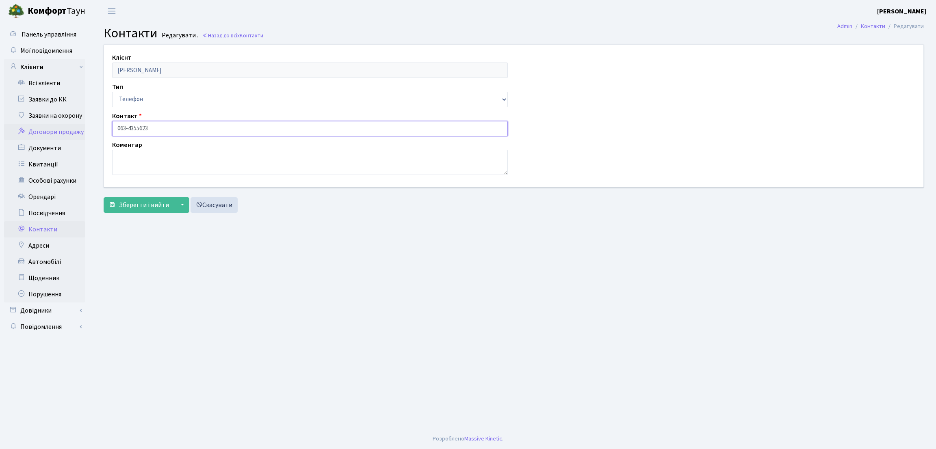
drag, startPoint x: 179, startPoint y: 135, endPoint x: 82, endPoint y: 132, distance: 97.2
click at [82, 132] on div "Панель управління Мої повідомлення Клієнти Всі клієнти Заявки до КК" at bounding box center [468, 225] width 936 height 407
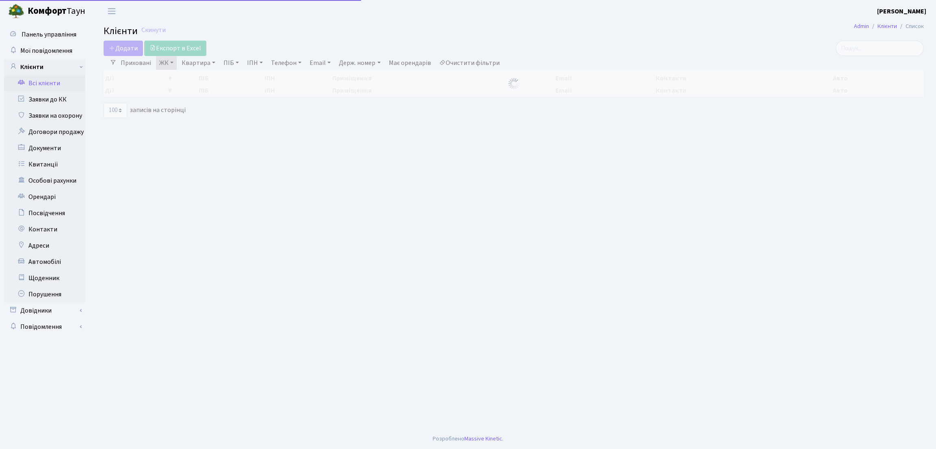
select select "100"
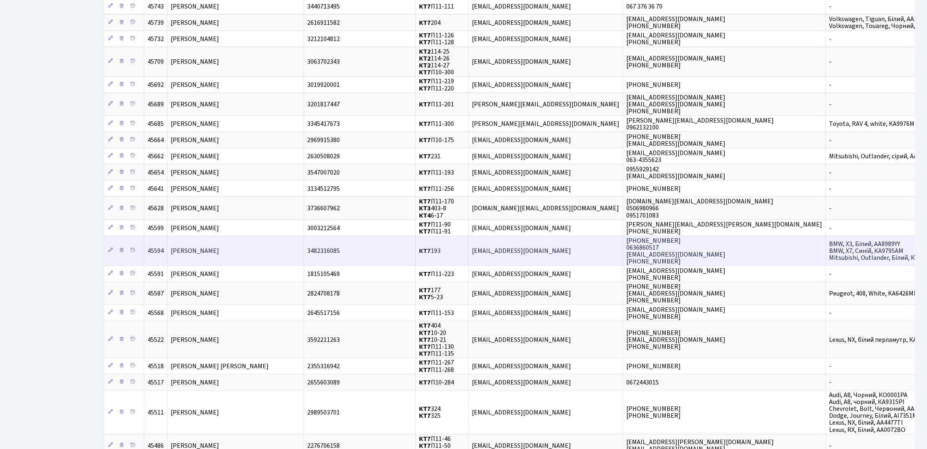
scroll to position [488, 0]
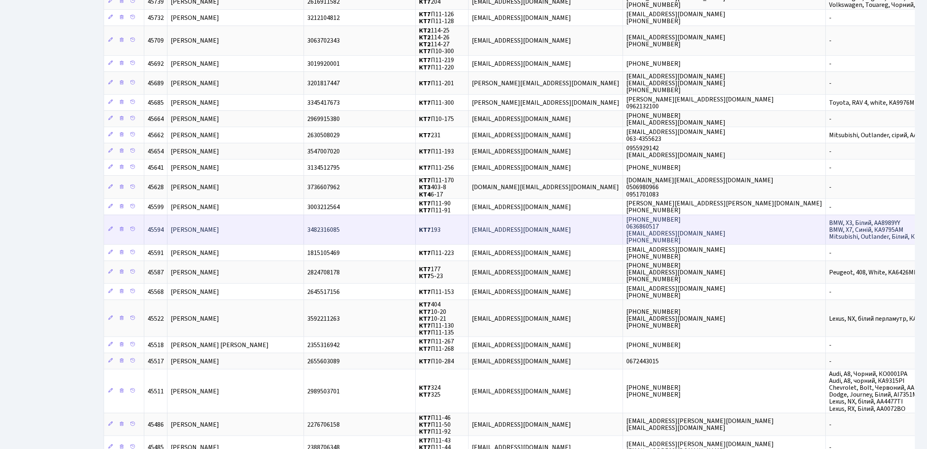
click at [219, 234] on span "Кулагіна Майя Сергіївна" at bounding box center [195, 229] width 48 height 9
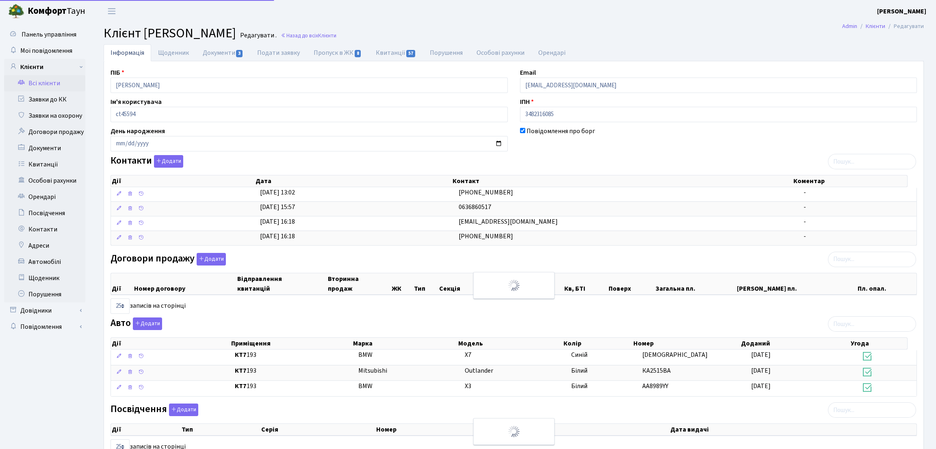
select select "25"
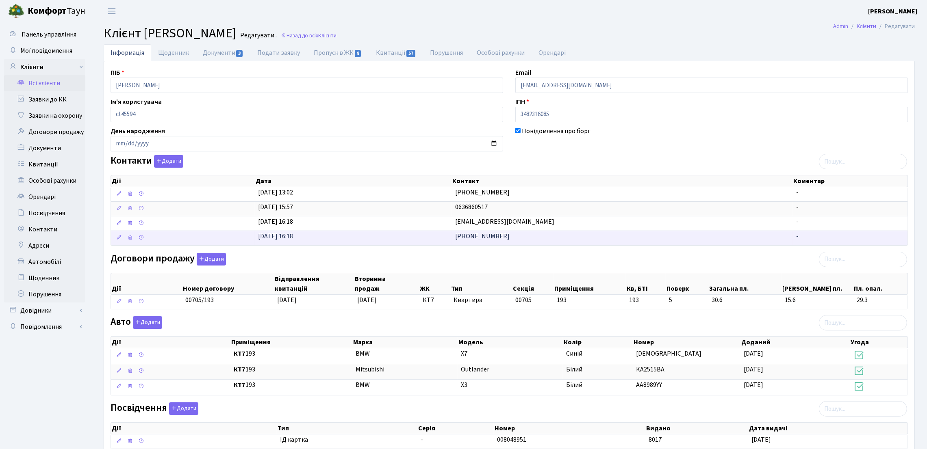
click at [499, 241] on td "[PHONE_NUMBER]" at bounding box center [622, 238] width 341 height 15
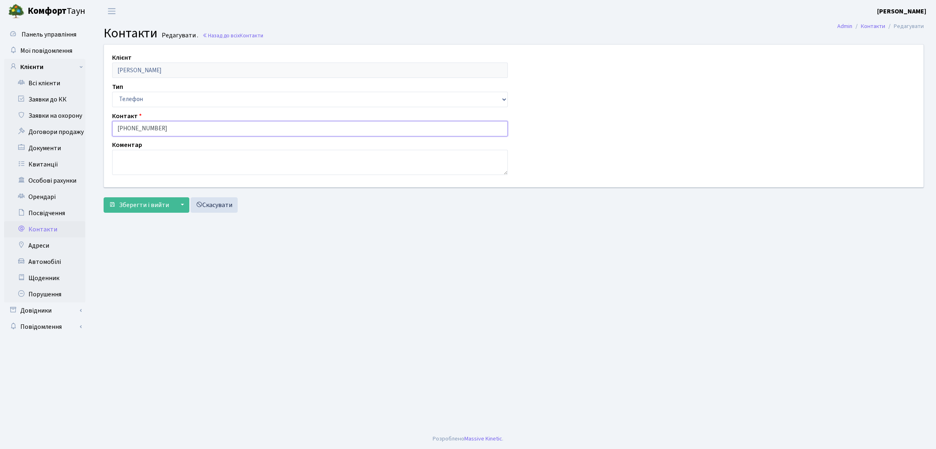
drag, startPoint x: 177, startPoint y: 121, endPoint x: 108, endPoint y: 126, distance: 69.2
click at [108, 126] on div "Контакт 063-686-05-17" at bounding box center [310, 123] width 408 height 25
drag, startPoint x: 160, startPoint y: 312, endPoint x: 115, endPoint y: 76, distance: 241.0
click at [159, 313] on main "Admin Контакти Редагувати Контакти Редагувати . Назад до всіх Контакти Клієнт К…" at bounding box center [513, 225] width 845 height 407
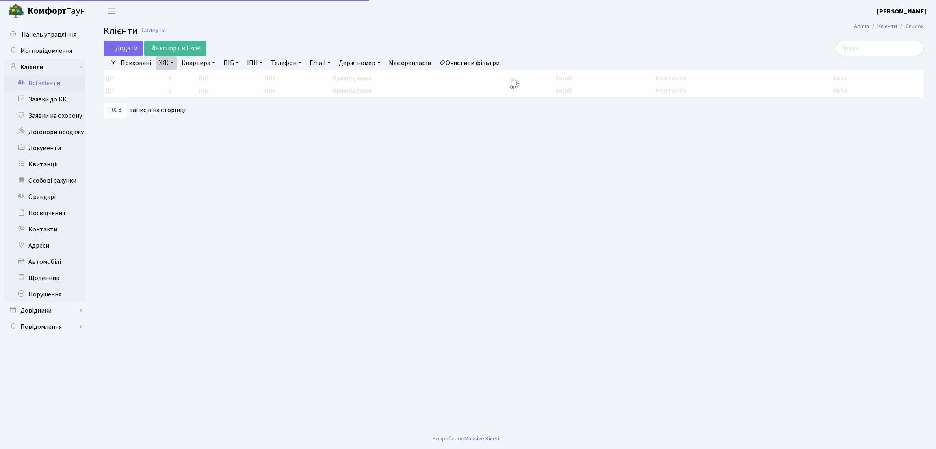
select select "100"
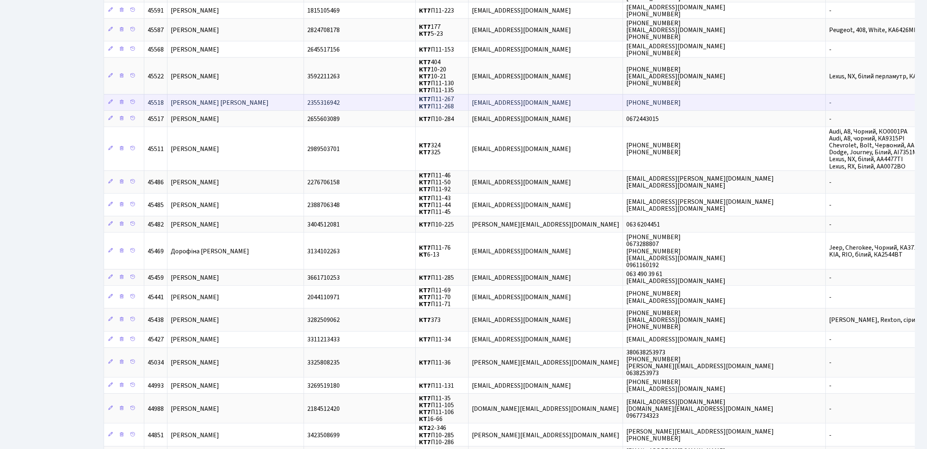
scroll to position [731, 0]
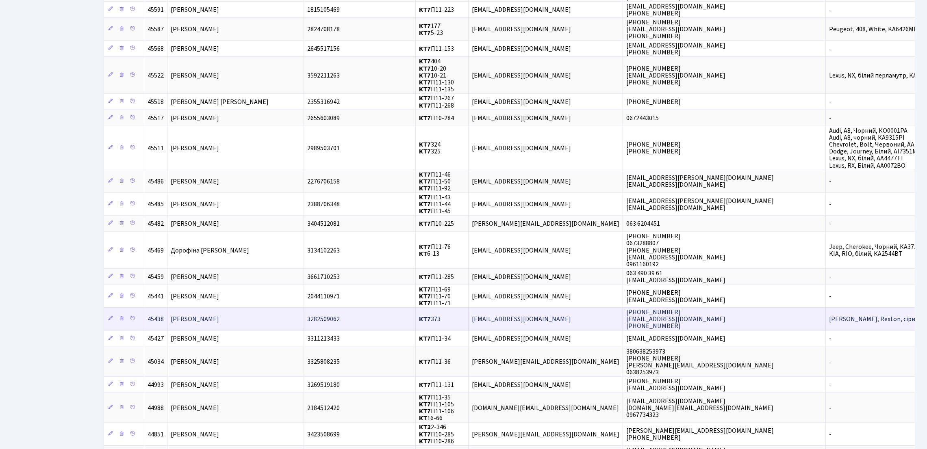
click at [416, 330] on td "3282509062" at bounding box center [360, 319] width 112 height 23
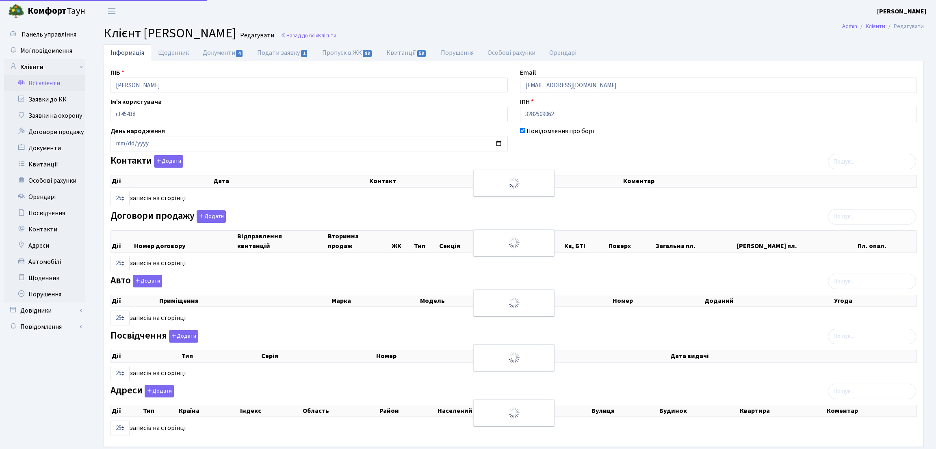
select select "25"
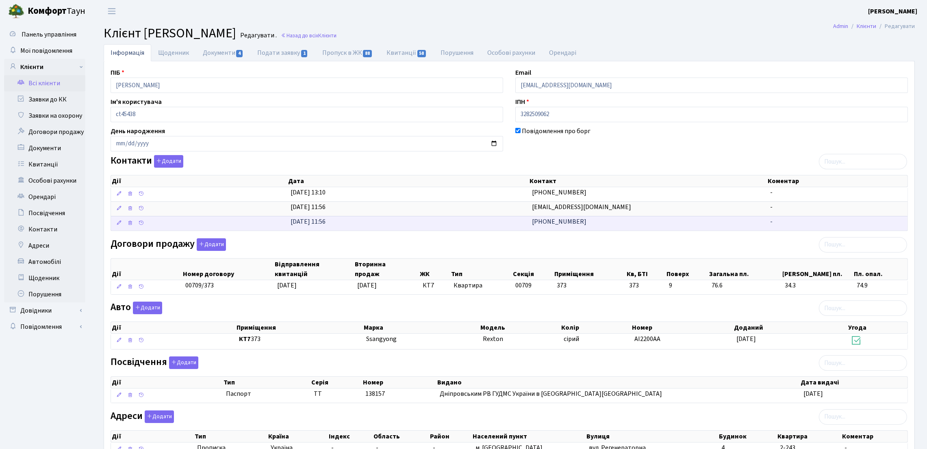
click at [568, 223] on span "[PHONE_NUMBER]" at bounding box center [559, 221] width 54 height 9
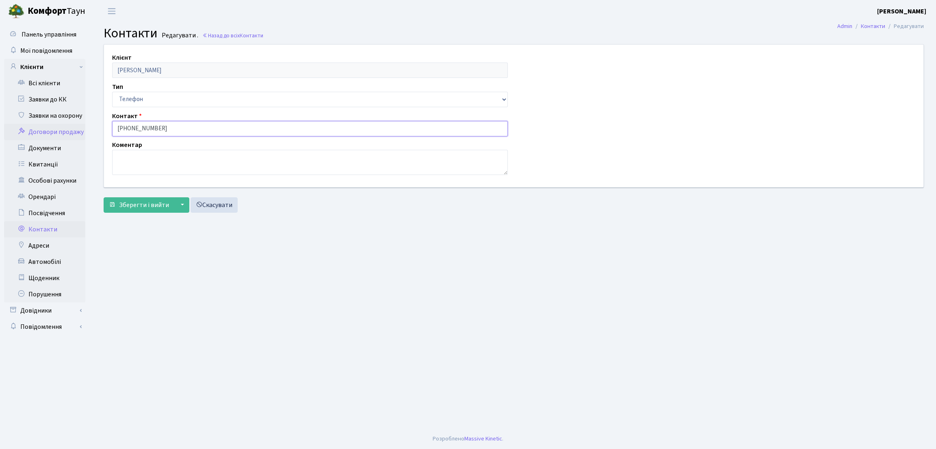
drag, startPoint x: 178, startPoint y: 132, endPoint x: 72, endPoint y: 132, distance: 105.2
click at [72, 132] on div "Панель управління Мої повідомлення Клієнти Всі клієнти Заявки до КК" at bounding box center [468, 225] width 936 height 407
